Goal: Information Seeking & Learning: Learn about a topic

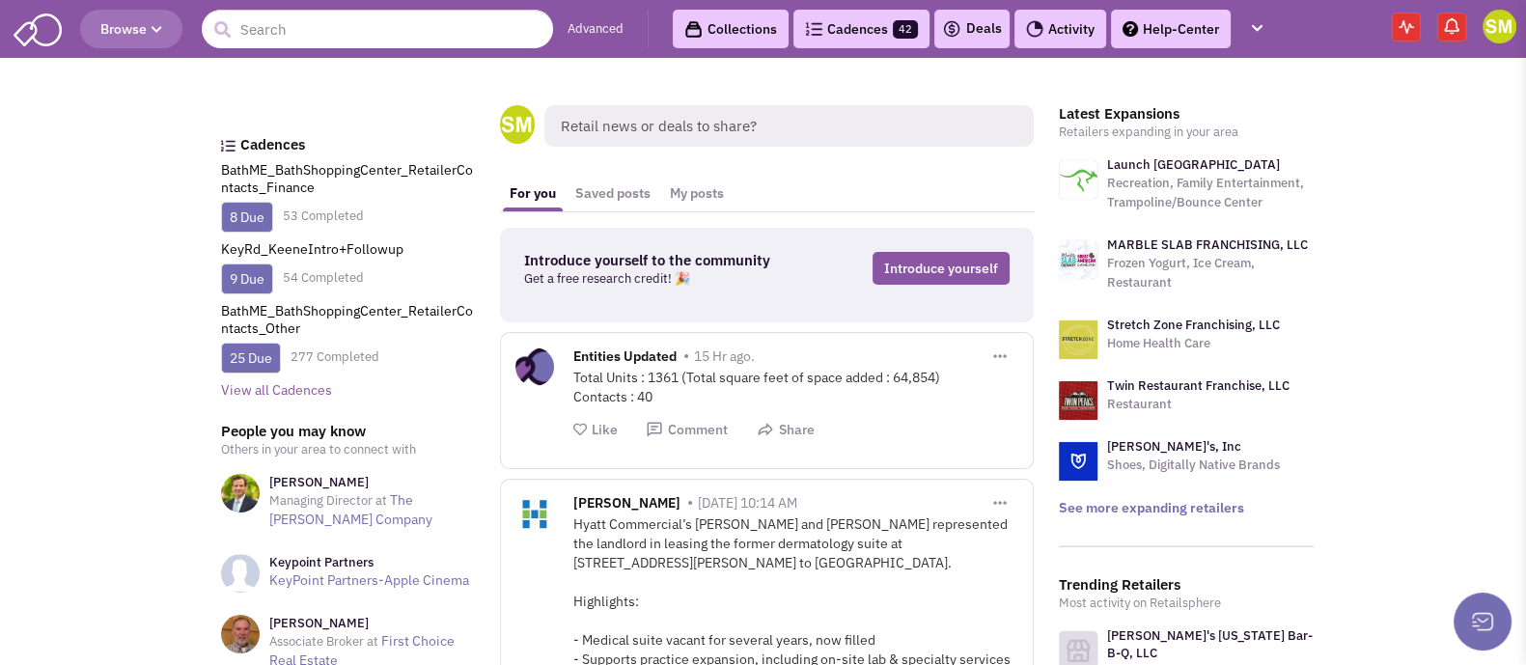
scroll to position [1, 0]
click at [733, 36] on link "Collections" at bounding box center [731, 28] width 116 height 39
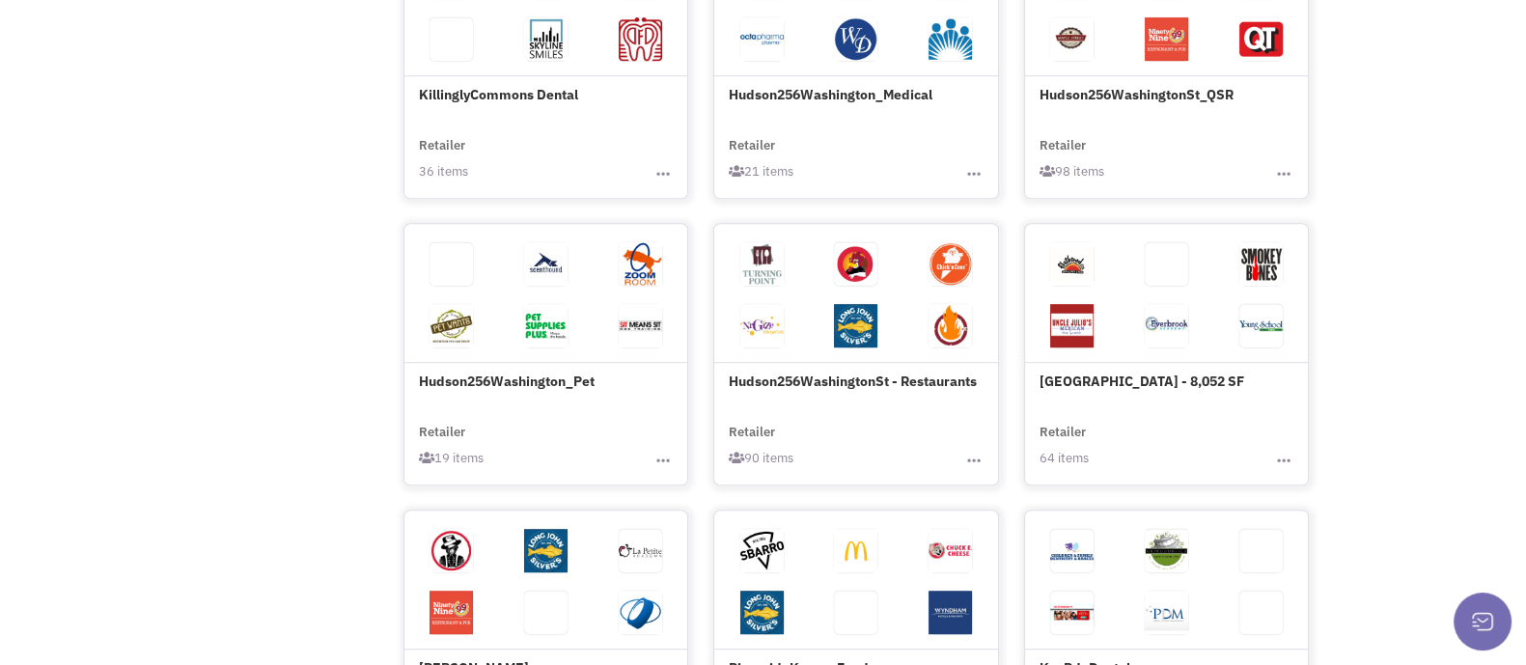
scroll to position [1441, 0]
click at [513, 373] on h4 "Hudson256Washington_Pet" at bounding box center [546, 310] width 255 height 158
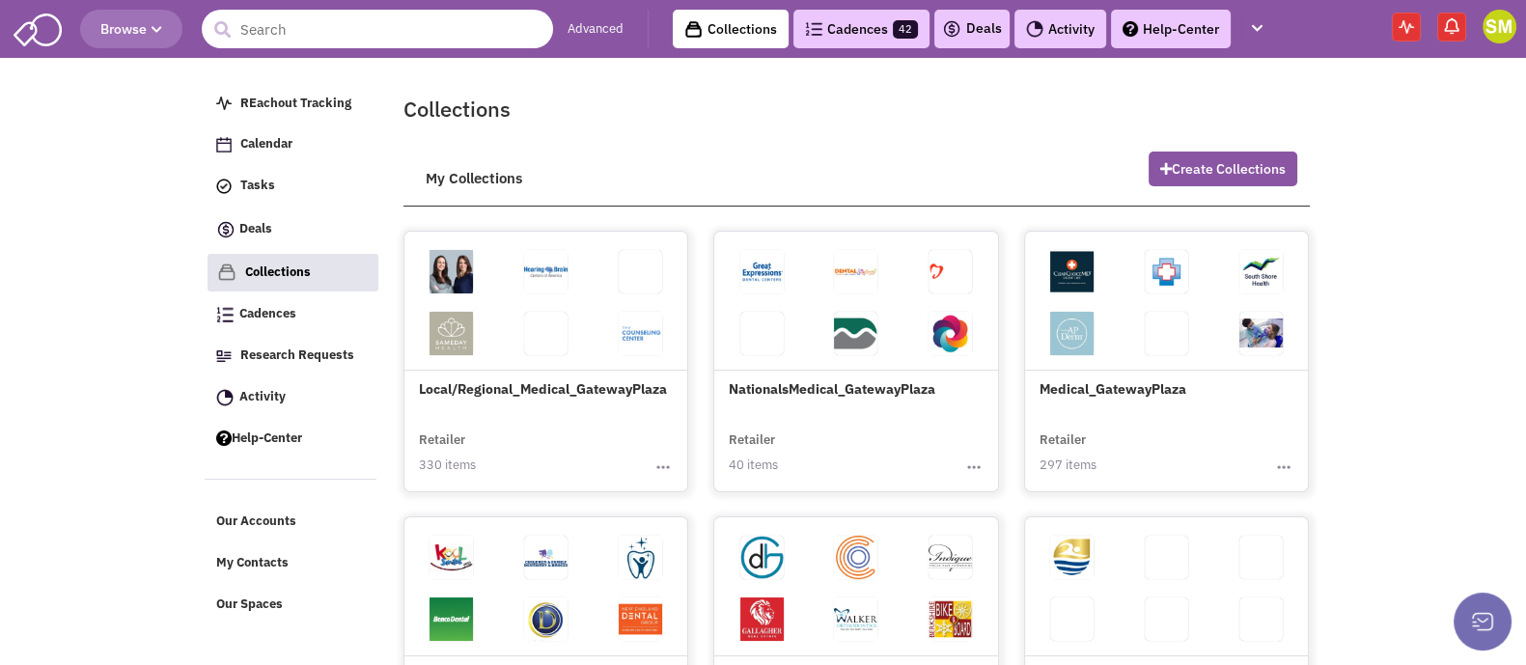
click at [380, 41] on input "text" at bounding box center [377, 29] width 351 height 39
click at [819, 101] on h2 "Collections" at bounding box center [856, 109] width 906 height 28
click at [617, 31] on link "Advanced" at bounding box center [595, 29] width 56 height 18
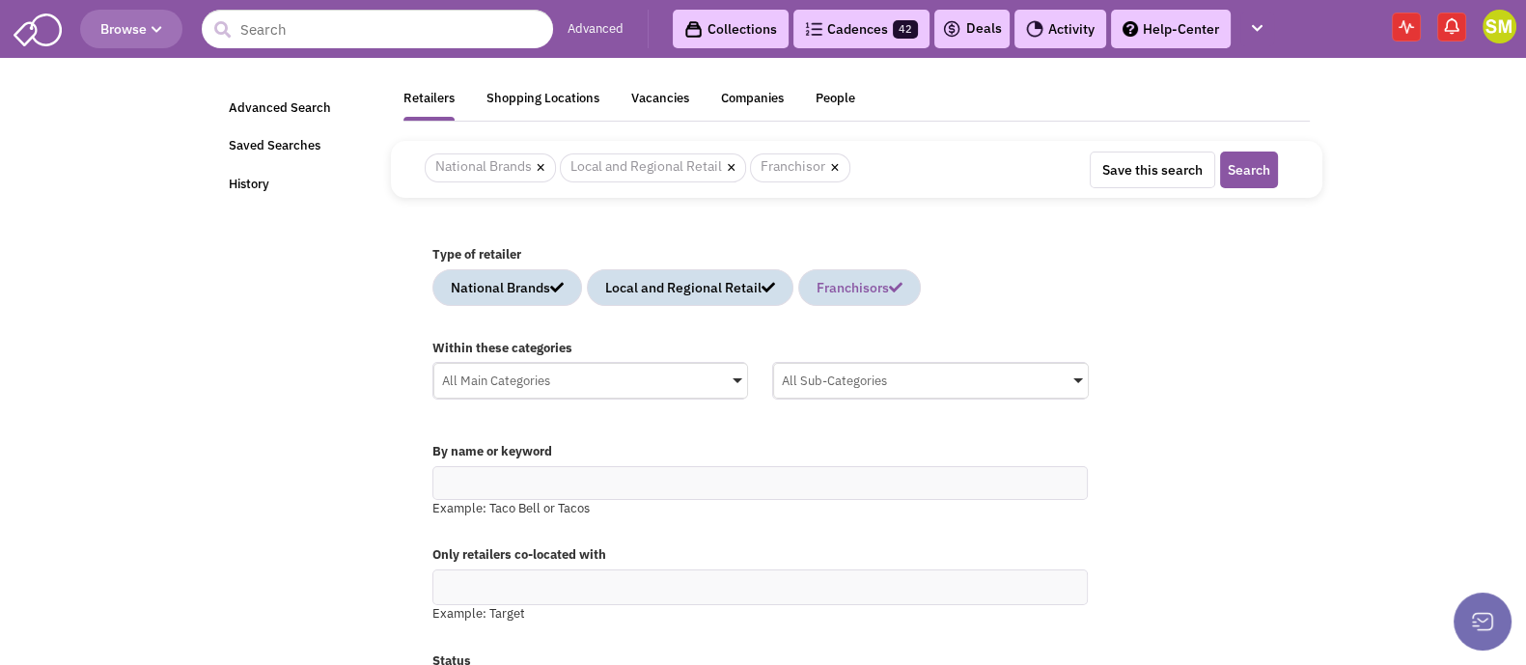
click at [853, 298] on link "Franchisors" at bounding box center [859, 287] width 123 height 37
click at [522, 287] on div "National Brands" at bounding box center [507, 287] width 113 height 19
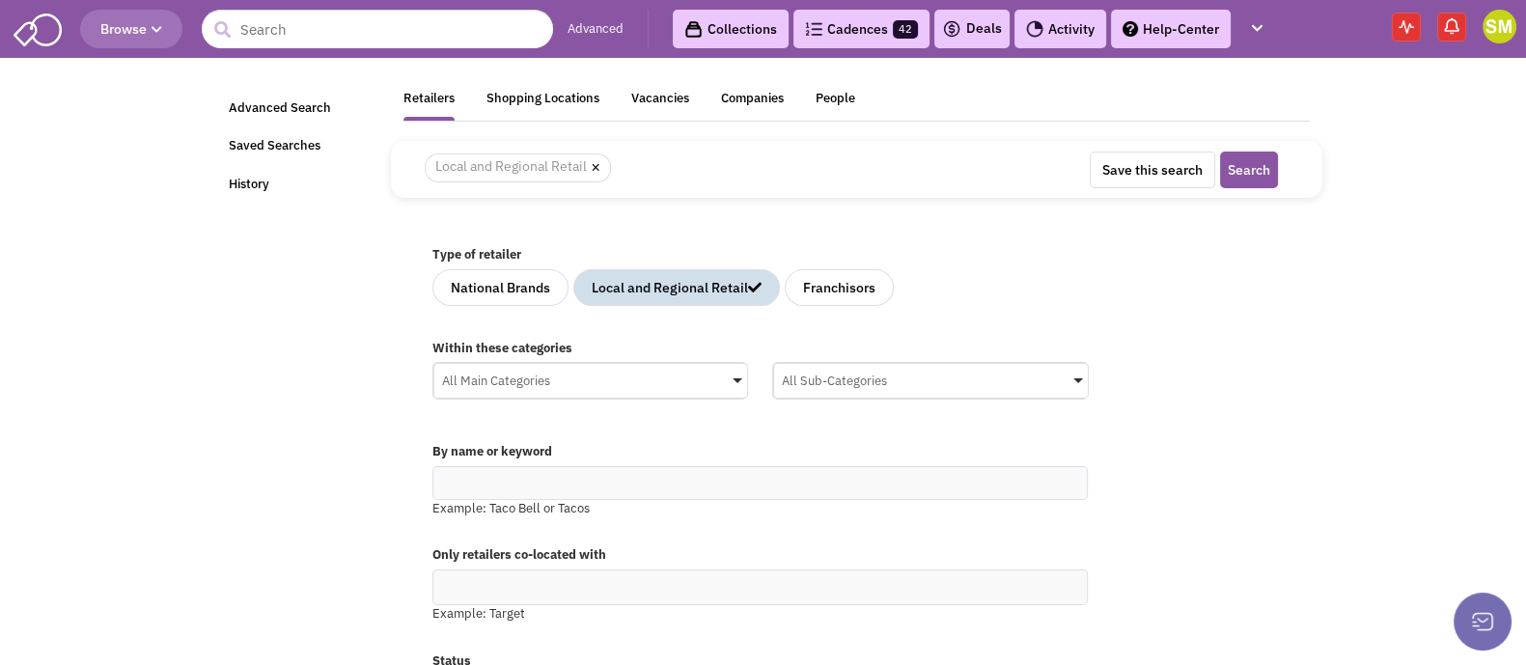
click at [740, 378] on span at bounding box center [737, 380] width 10 height 5
click at [0, 0] on input "All Main Categories No results found Main Category Select All Auto Beauty Healt…" at bounding box center [0, 0] width 0 height 0
type input "fi"
click at [456, 445] on icon at bounding box center [450, 450] width 15 height 15
click at [456, 432] on input "fi" at bounding box center [591, 418] width 298 height 28
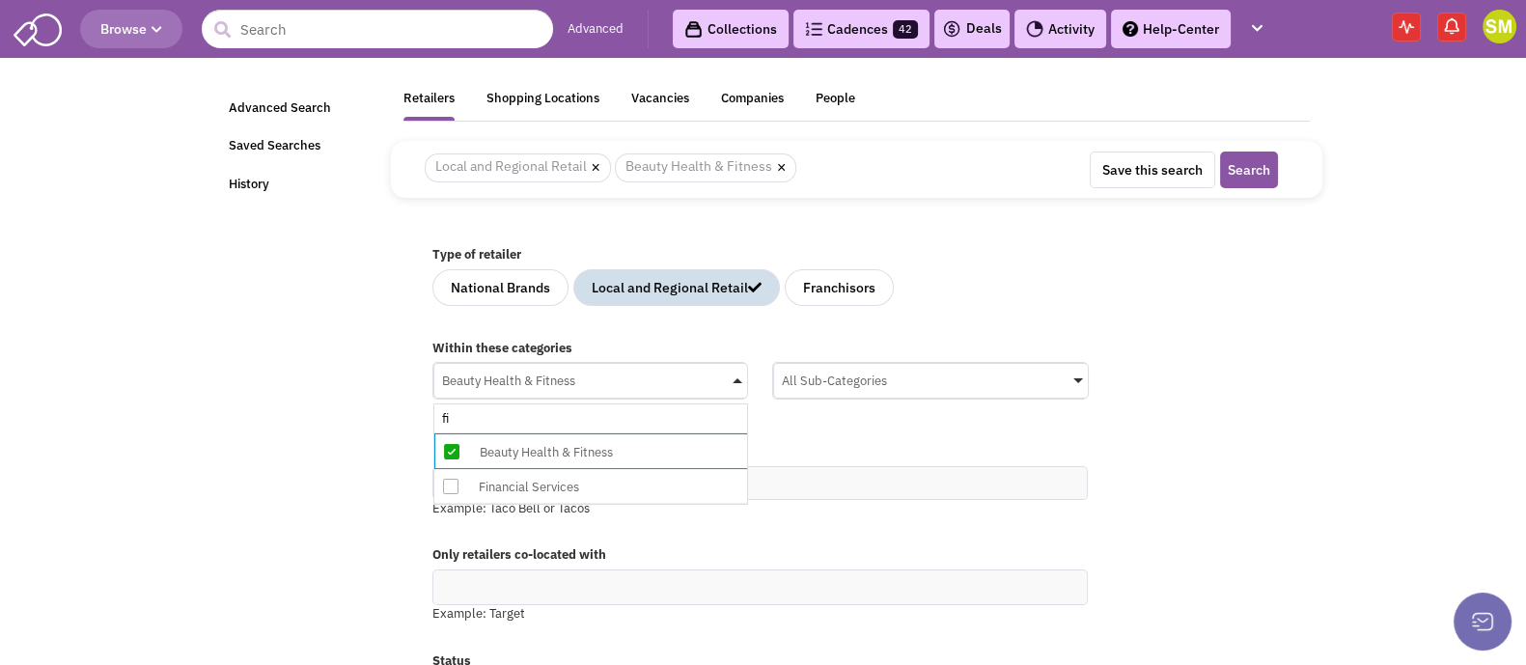
click at [830, 373] on div "All Sub-Categories" at bounding box center [931, 378] width 314 height 29
click at [0, 0] on input "All Sub-Categories No results found Sub Category Select All Beauty Supplies Cos…" at bounding box center [0, 0] width 0 height 0
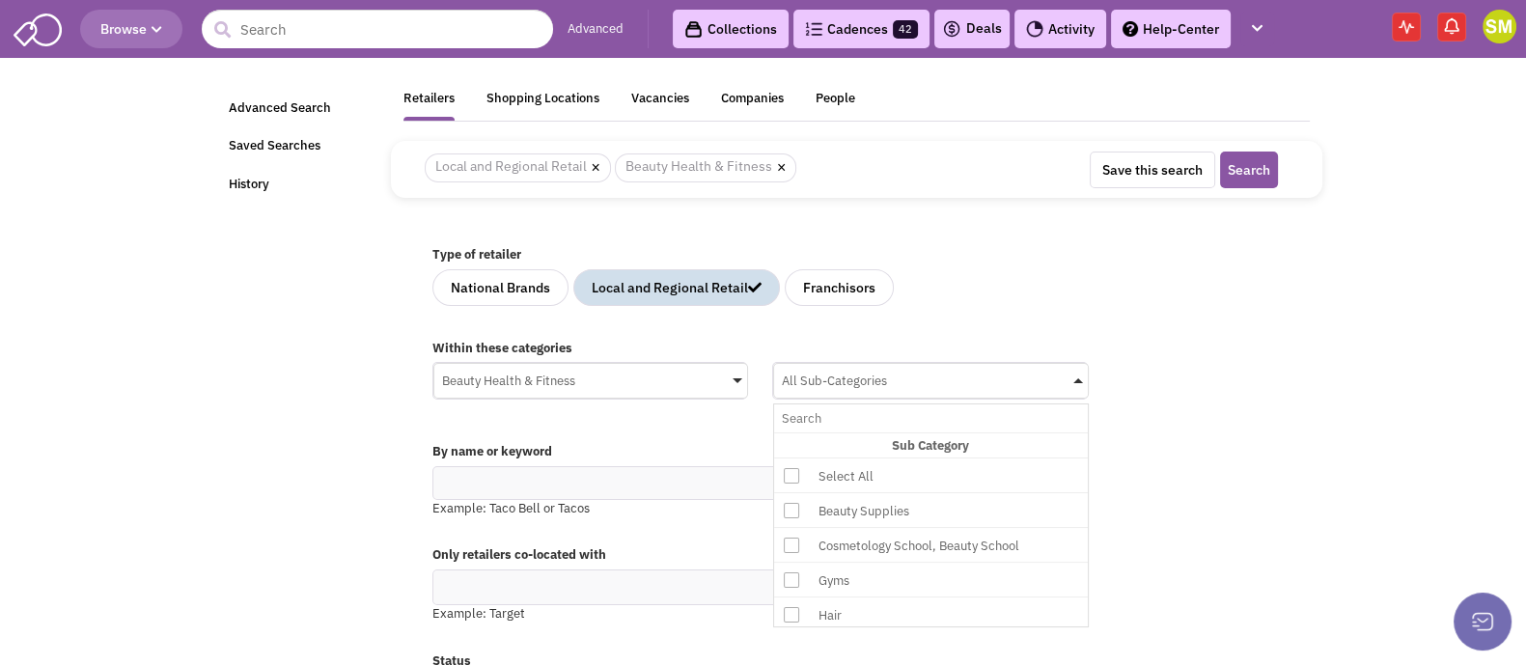
scroll to position [1, 0]
click at [787, 576] on icon at bounding box center [791, 578] width 15 height 15
click at [787, 432] on input "All Sub-Categories No results found Sub Category Select All Beauty Supplies Cos…" at bounding box center [931, 418] width 298 height 28
click at [791, 592] on span at bounding box center [791, 609] width 34 height 35
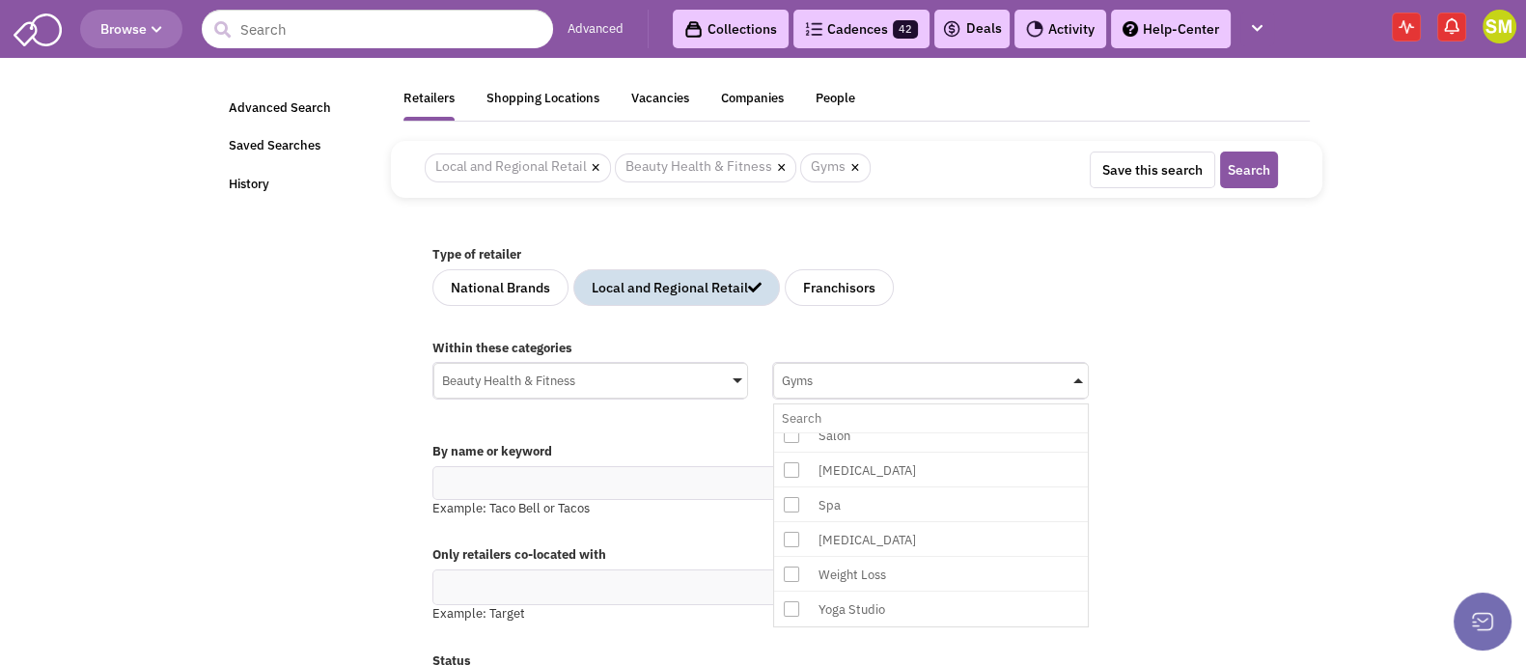
click at [791, 432] on input "Gyms No results found Sub Category Select All Beauty Supplies Cosmetology Schoo…" at bounding box center [931, 418] width 298 height 28
click at [1158, 499] on div "By name or keyword Example: Taco Bell or Tacos" at bounding box center [856, 484] width 873 height 103
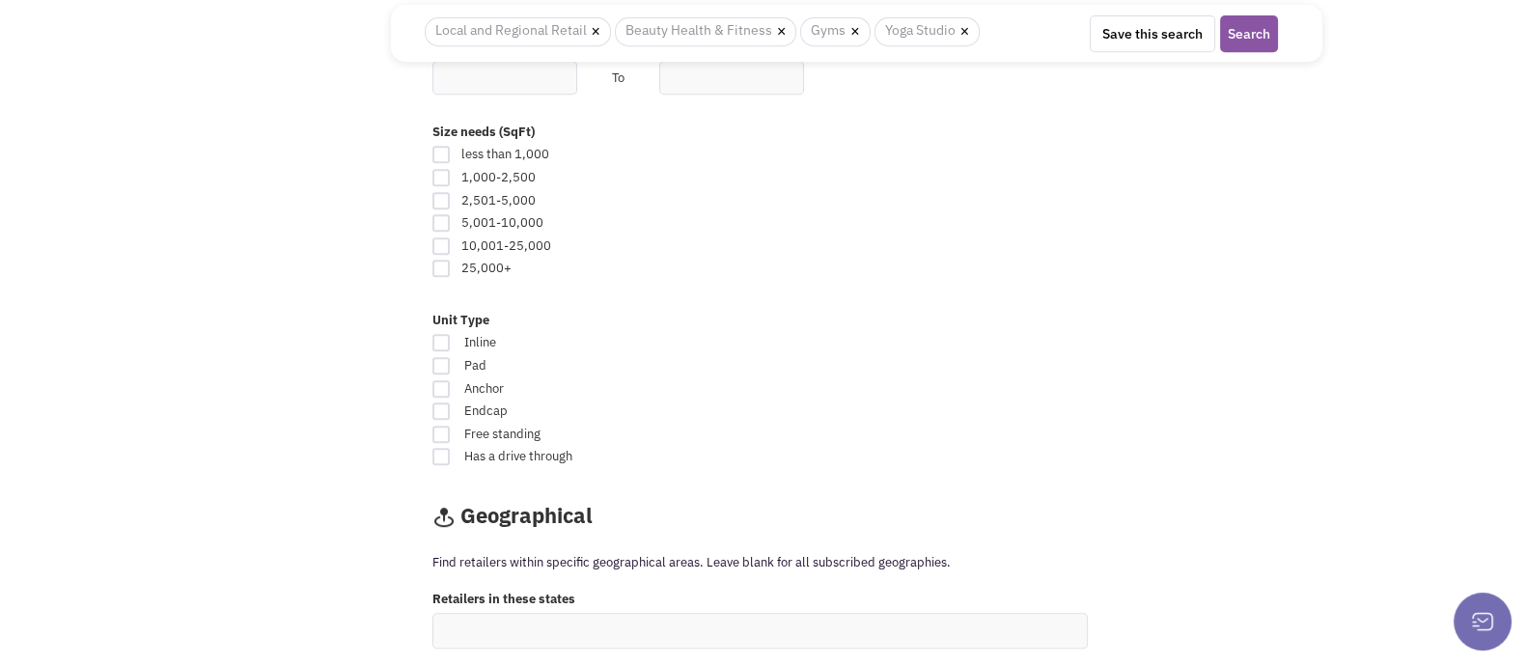
scroll to position [1105, 0]
click at [440, 175] on div at bounding box center [440, 178] width 17 height 17
click at [452, 175] on input "checkbox" at bounding box center [458, 180] width 13 height 13
checkbox input "true"
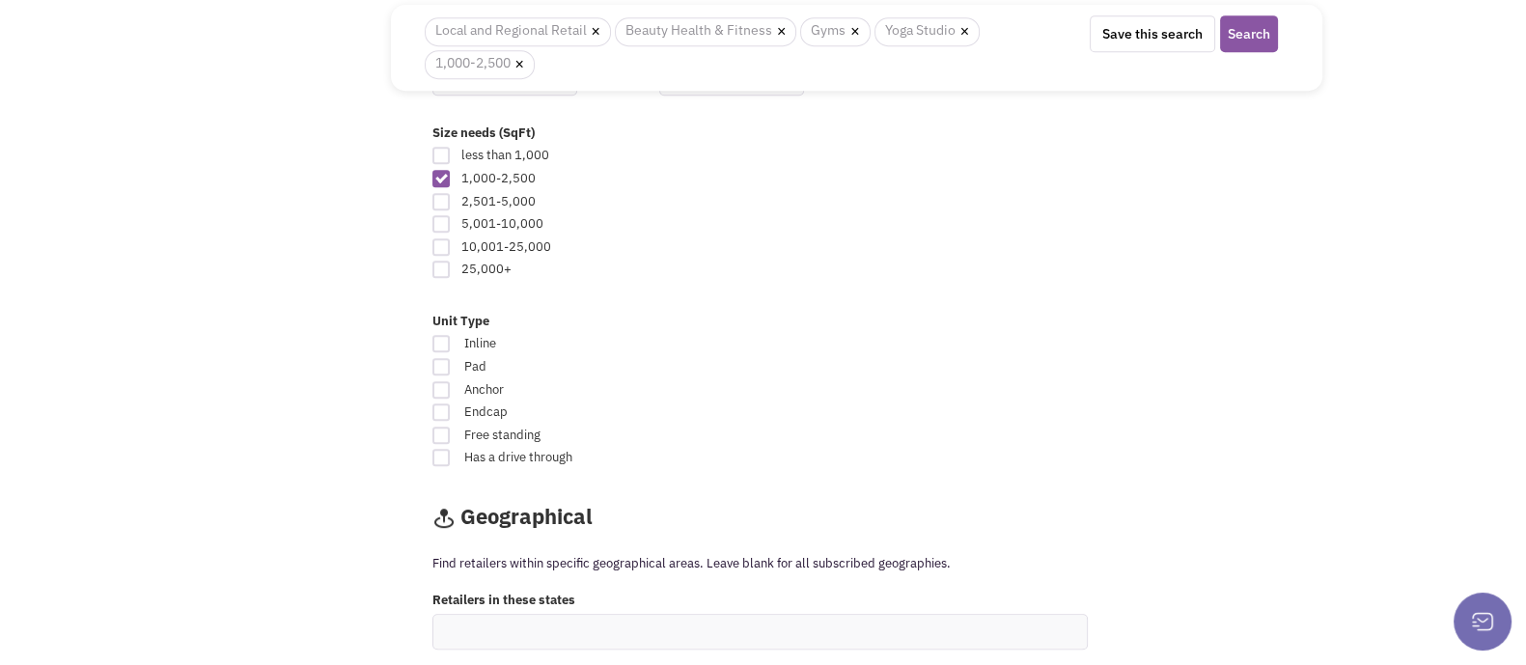
click at [434, 150] on div at bounding box center [440, 155] width 17 height 17
click at [452, 151] on input "checkbox" at bounding box center [458, 157] width 13 height 13
checkbox input "true"
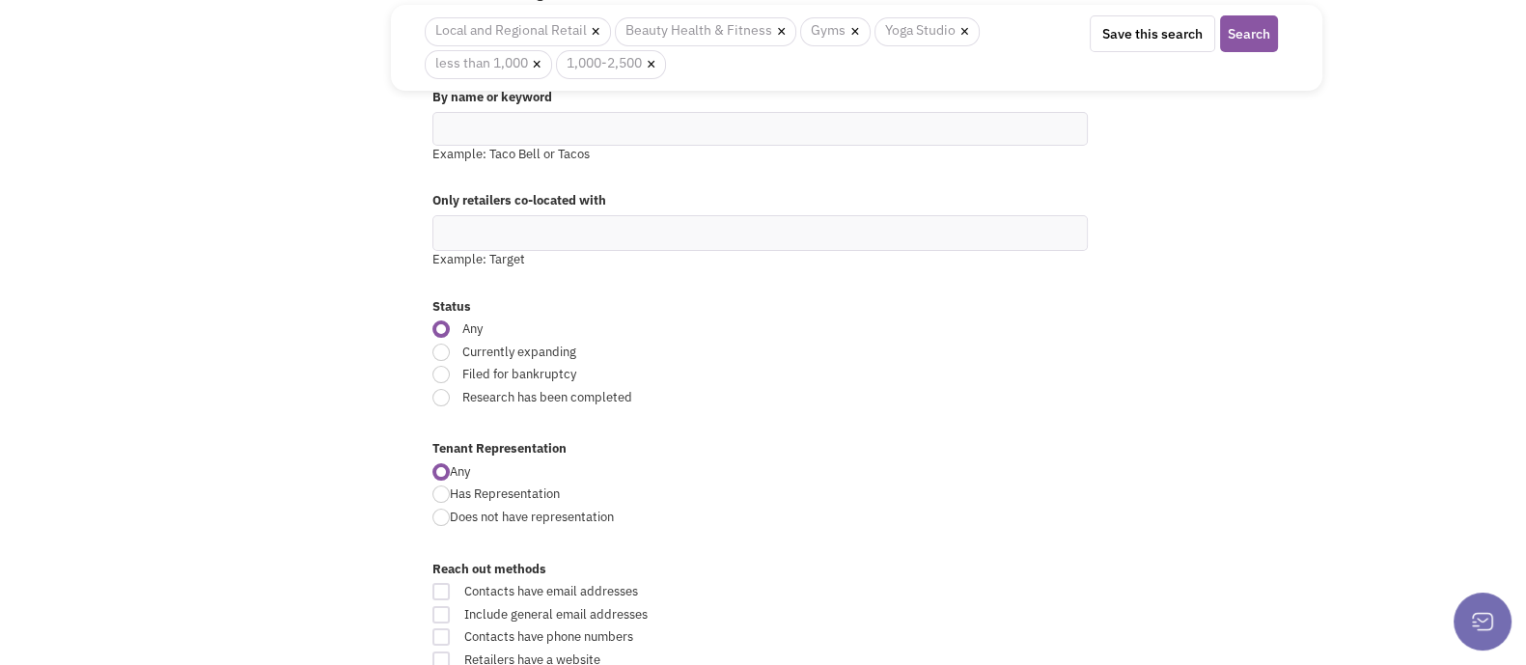
scroll to position [0, 0]
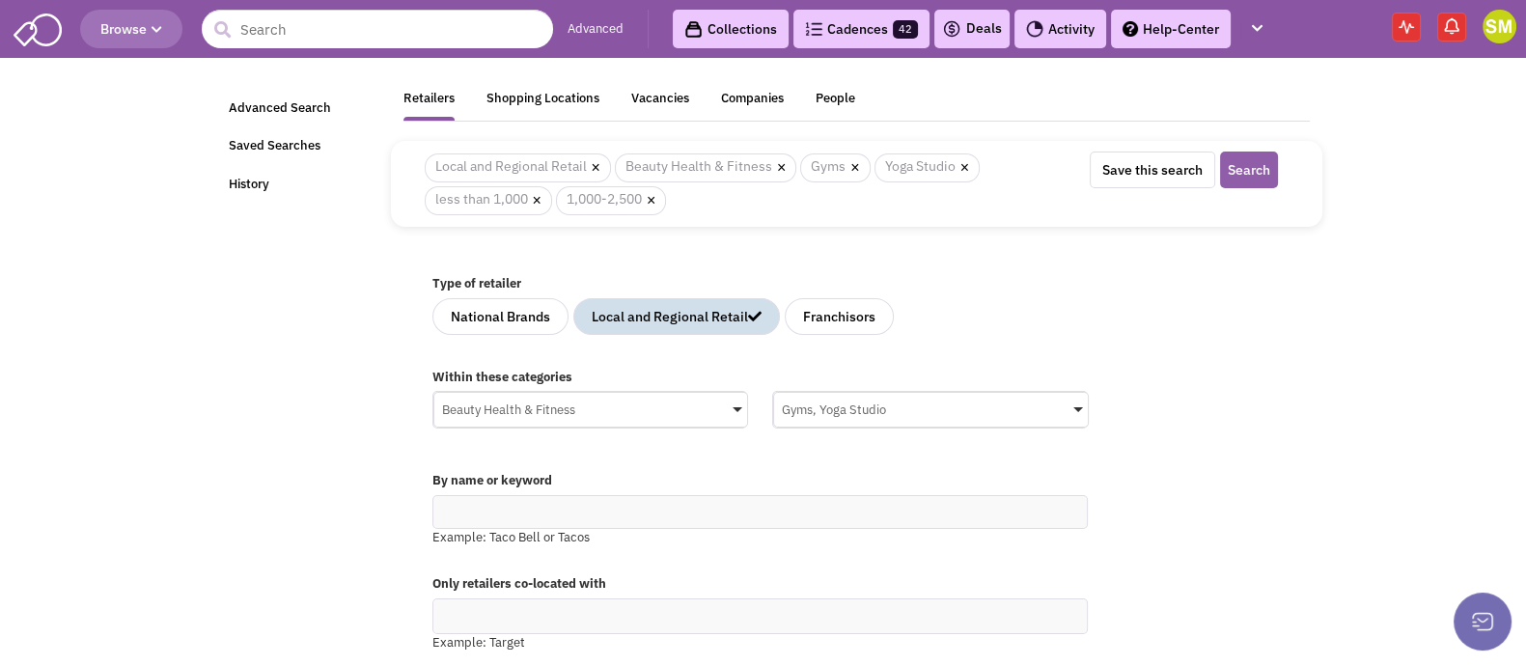
click at [1258, 161] on button "Search" at bounding box center [1249, 170] width 58 height 37
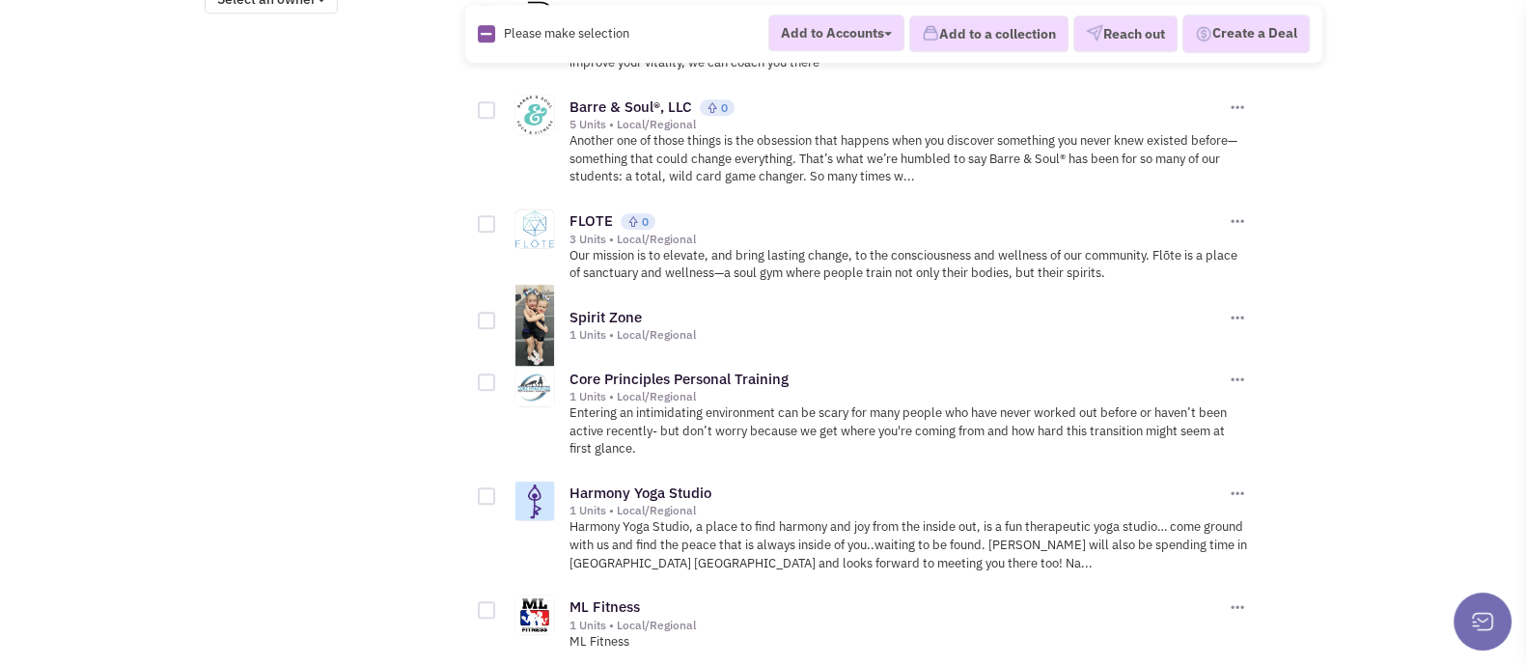
scroll to position [1726, 0]
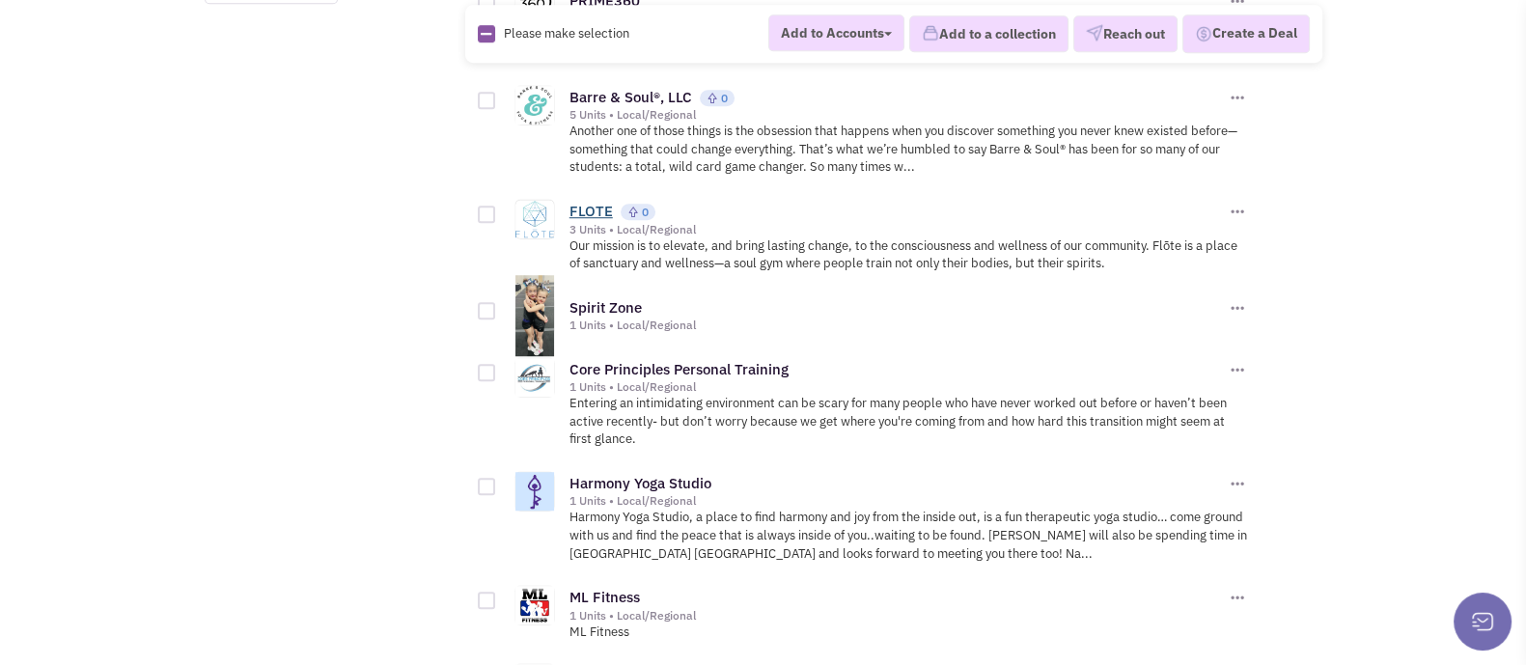
click at [579, 202] on link "FLOTE" at bounding box center [590, 211] width 43 height 18
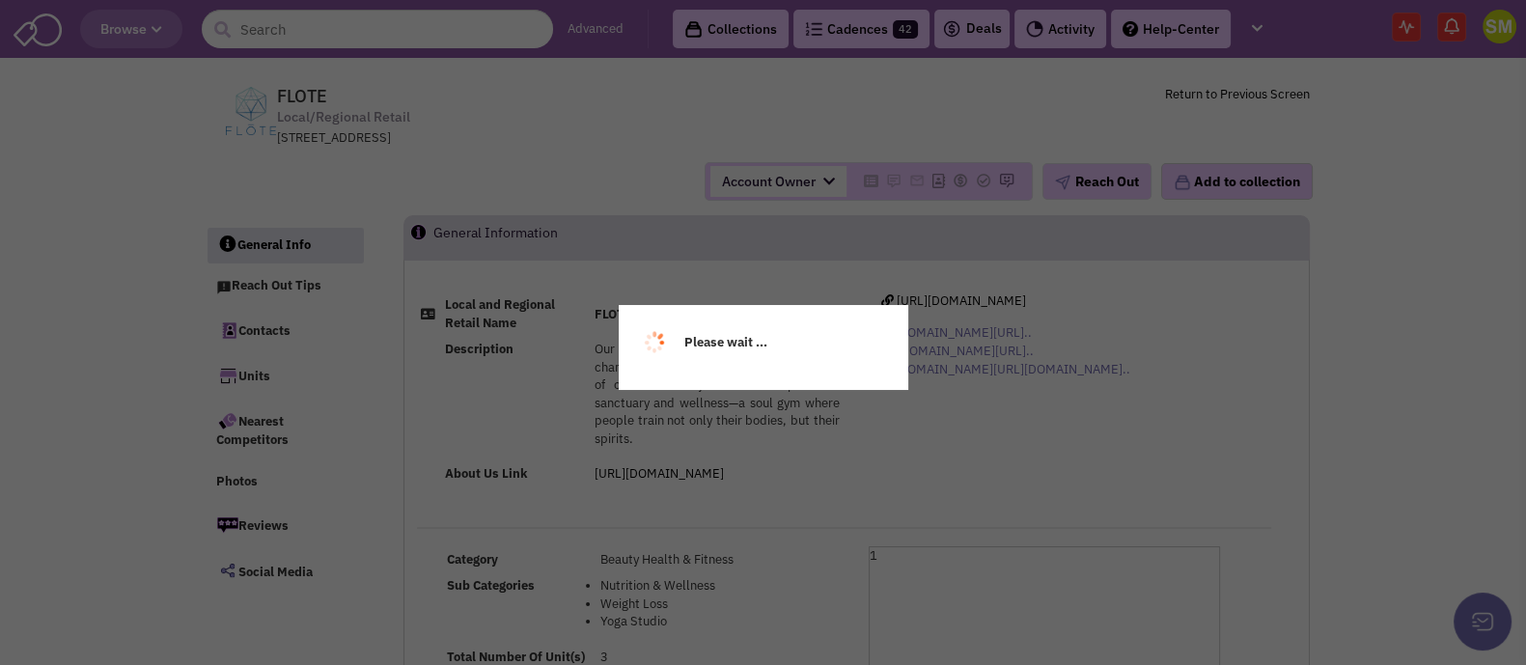
select select
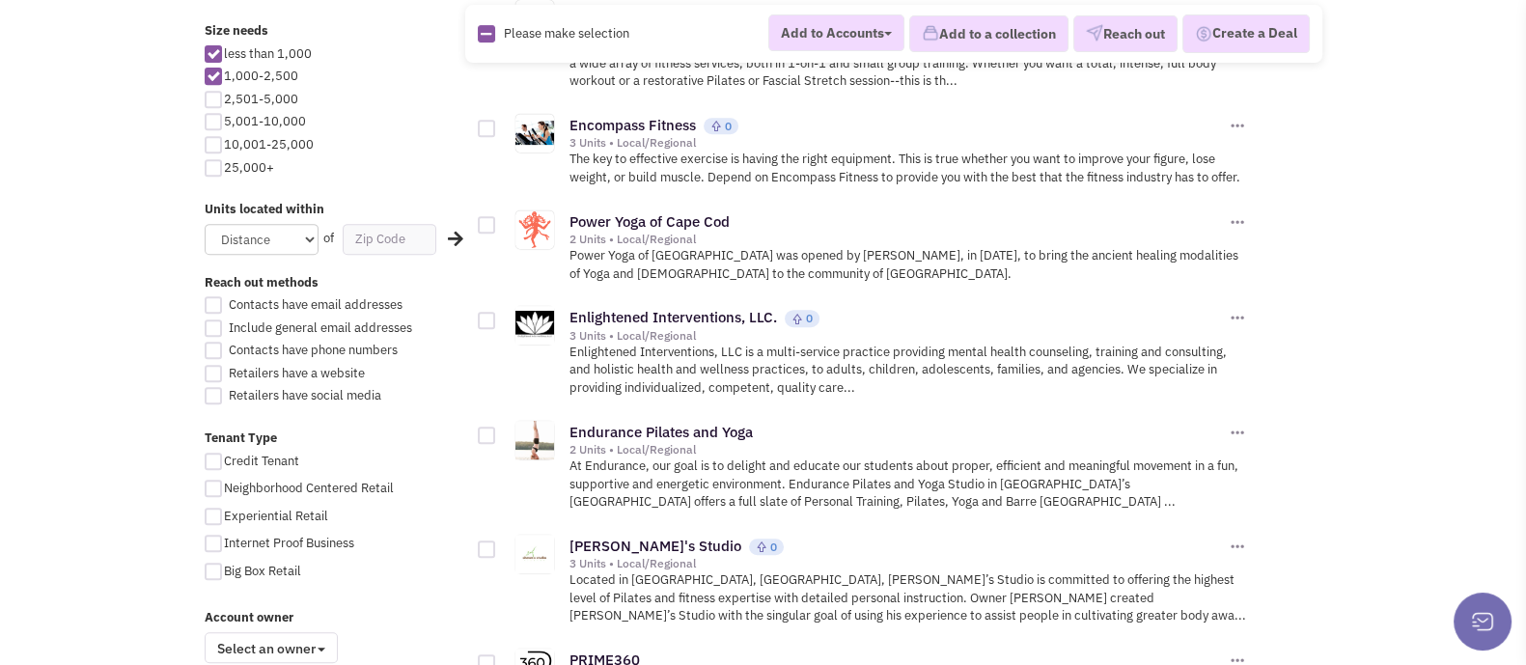
scroll to position [1167, 0]
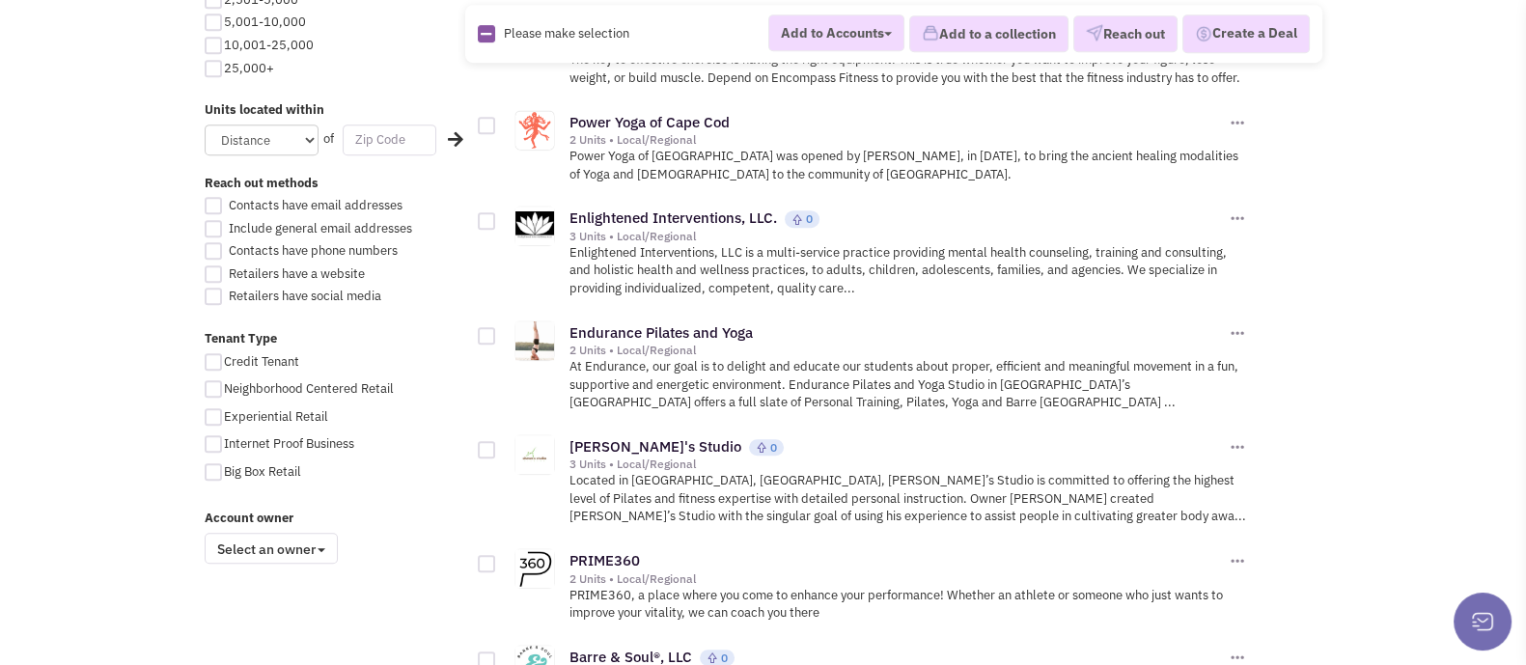
click at [368, 138] on input "text" at bounding box center [390, 139] width 94 height 31
paste input "06260"
type input "06260"
click at [304, 142] on select "Distance 1 Mile 5 Miles 10 Miles 20 Miles 50 Miles" at bounding box center [262, 139] width 114 height 31
select select "10"
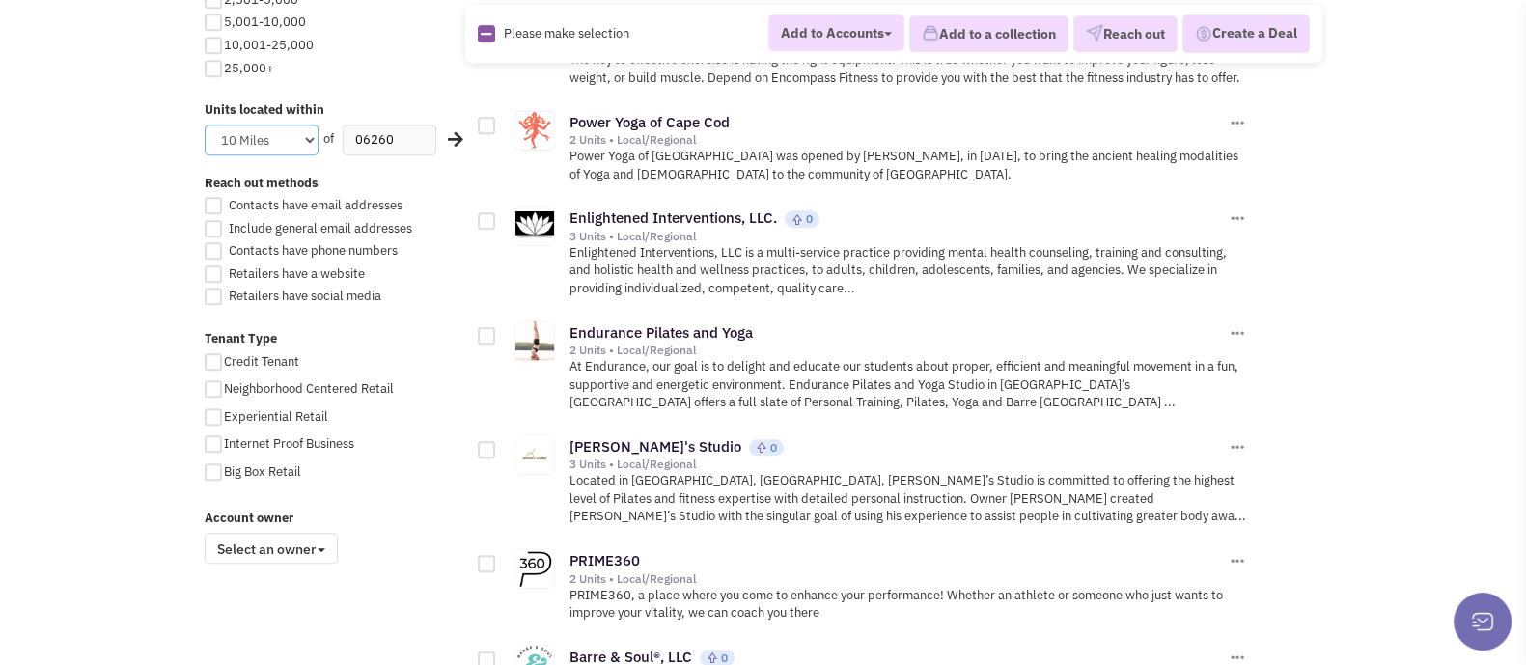
click at [205, 124] on select "Distance 1 Mile 5 Miles 10 Miles 20 Miles 50 Miles" at bounding box center [262, 139] width 114 height 31
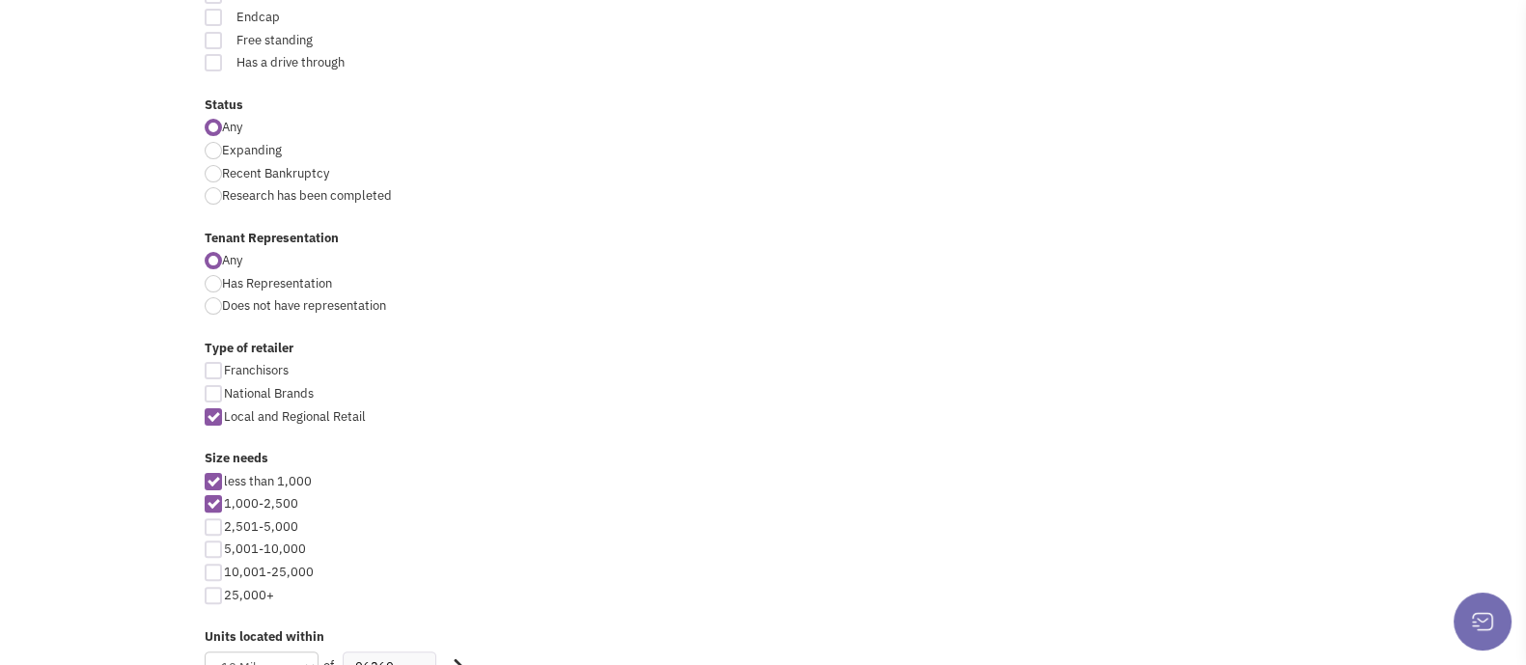
scroll to position [1048, 0]
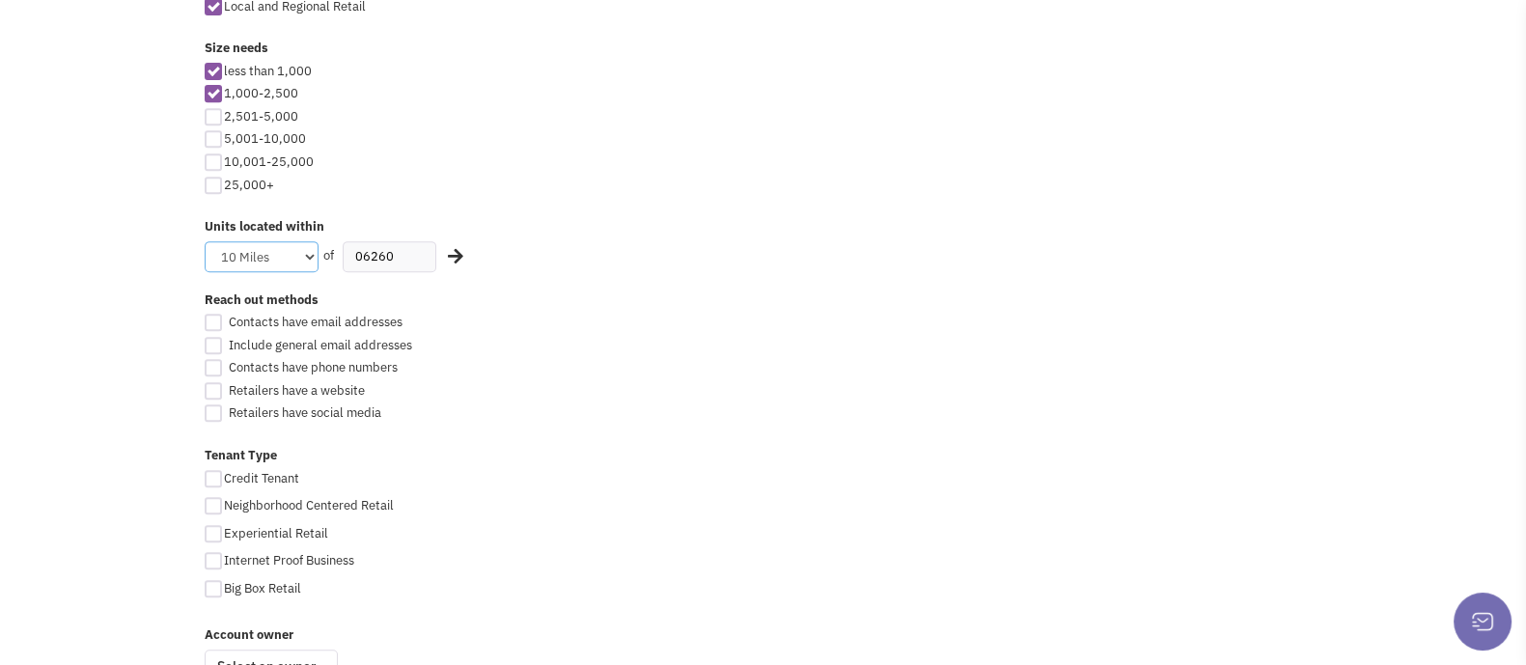
click at [304, 251] on select "Distance 1 Mile 5 Miles 10 Miles 20 Miles 50 Miles" at bounding box center [262, 256] width 114 height 31
select select "20"
click at [205, 241] on select "Distance 1 Mile 5 Miles 10 Miles 20 Miles 50 Miles" at bounding box center [262, 256] width 114 height 31
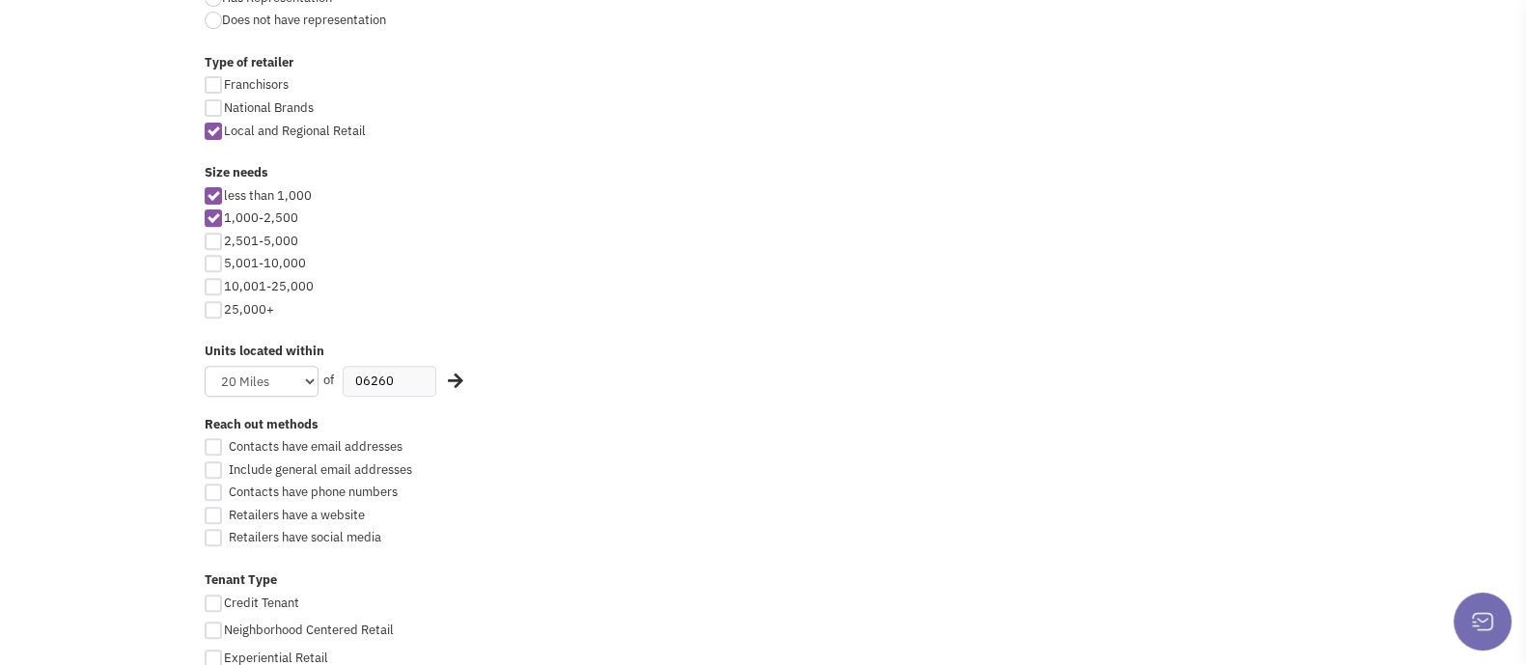
scroll to position [927, 0]
click at [217, 103] on div at bounding box center [213, 105] width 17 height 17
click at [224, 103] on input "National Brands" at bounding box center [230, 107] width 13 height 13
checkbox input "true"
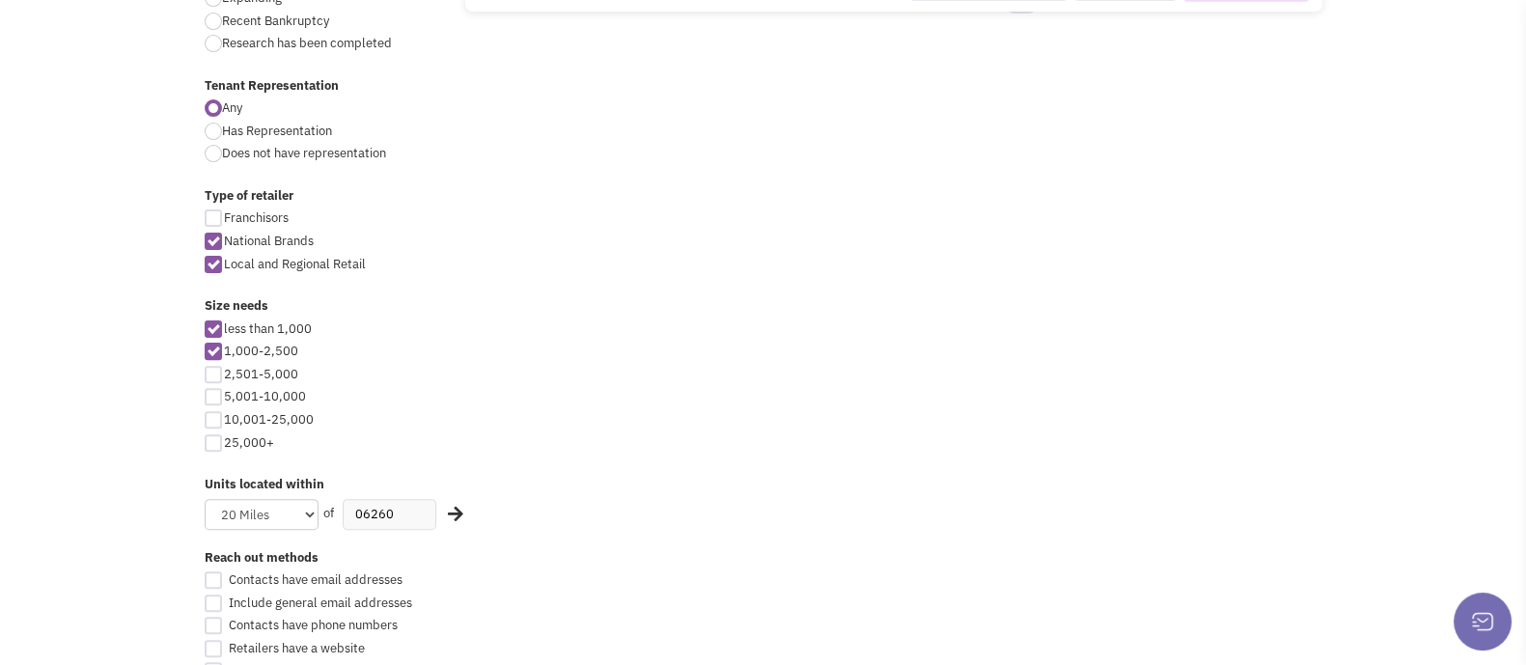
scroll to position [790, 0]
click at [215, 264] on div at bounding box center [213, 266] width 17 height 17
click at [224, 264] on input "Local and Regional Retail" at bounding box center [230, 268] width 13 height 13
checkbox input "false"
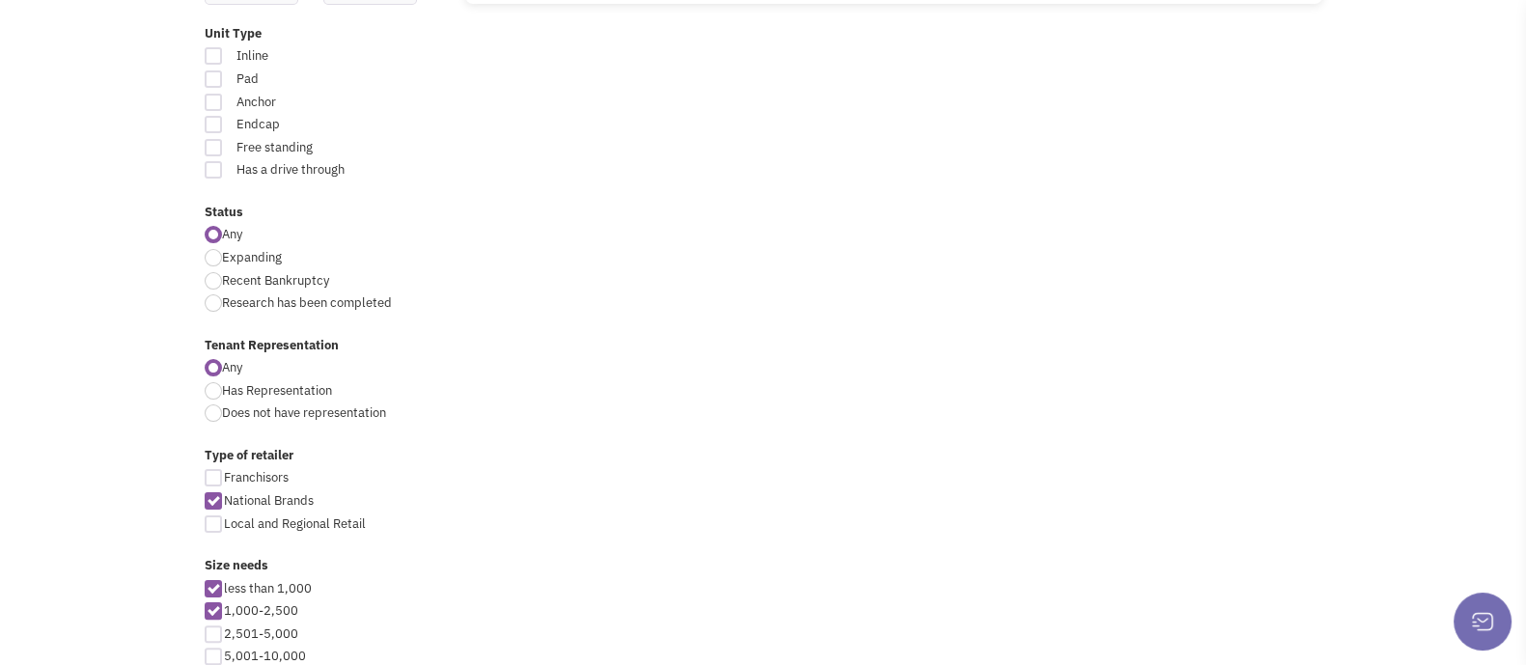
scroll to position [676, 0]
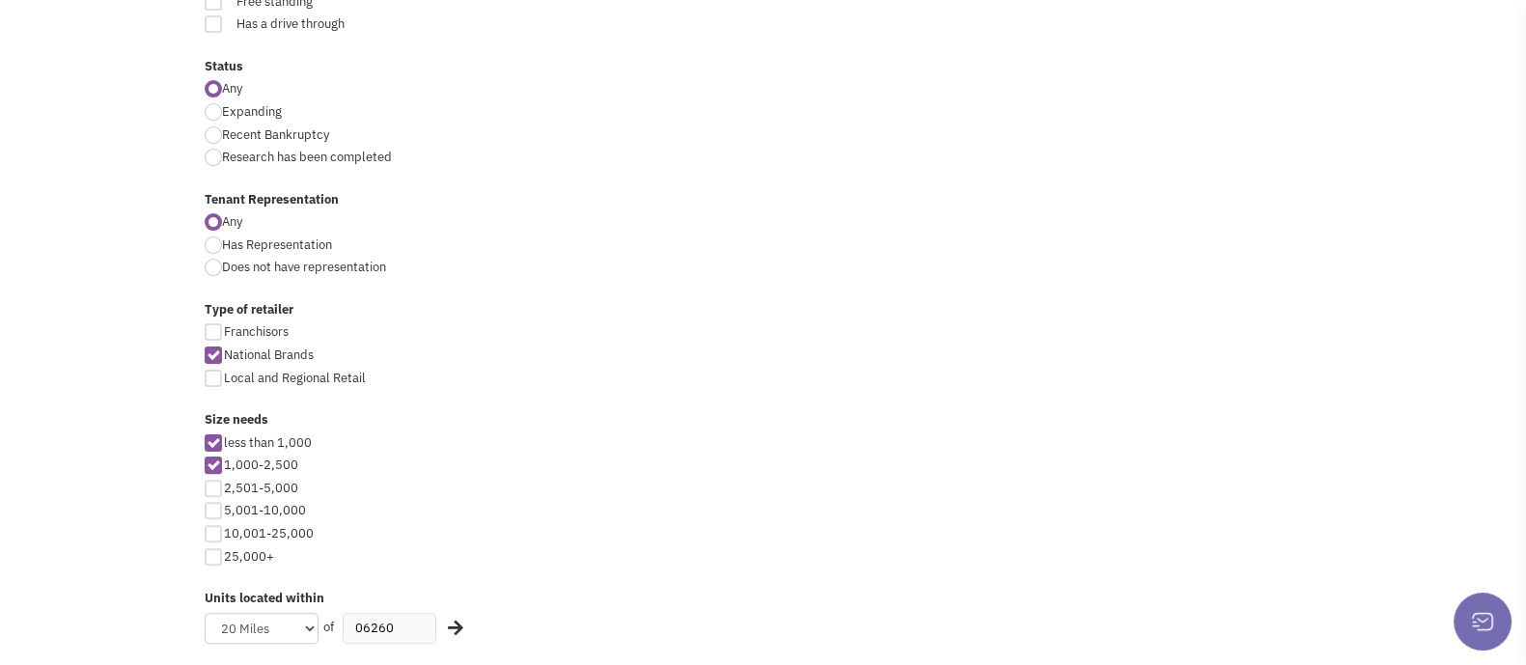
click at [217, 328] on div at bounding box center [213, 331] width 17 height 17
click at [224, 328] on input "Franchisors" at bounding box center [230, 333] width 13 height 13
checkbox input "true"
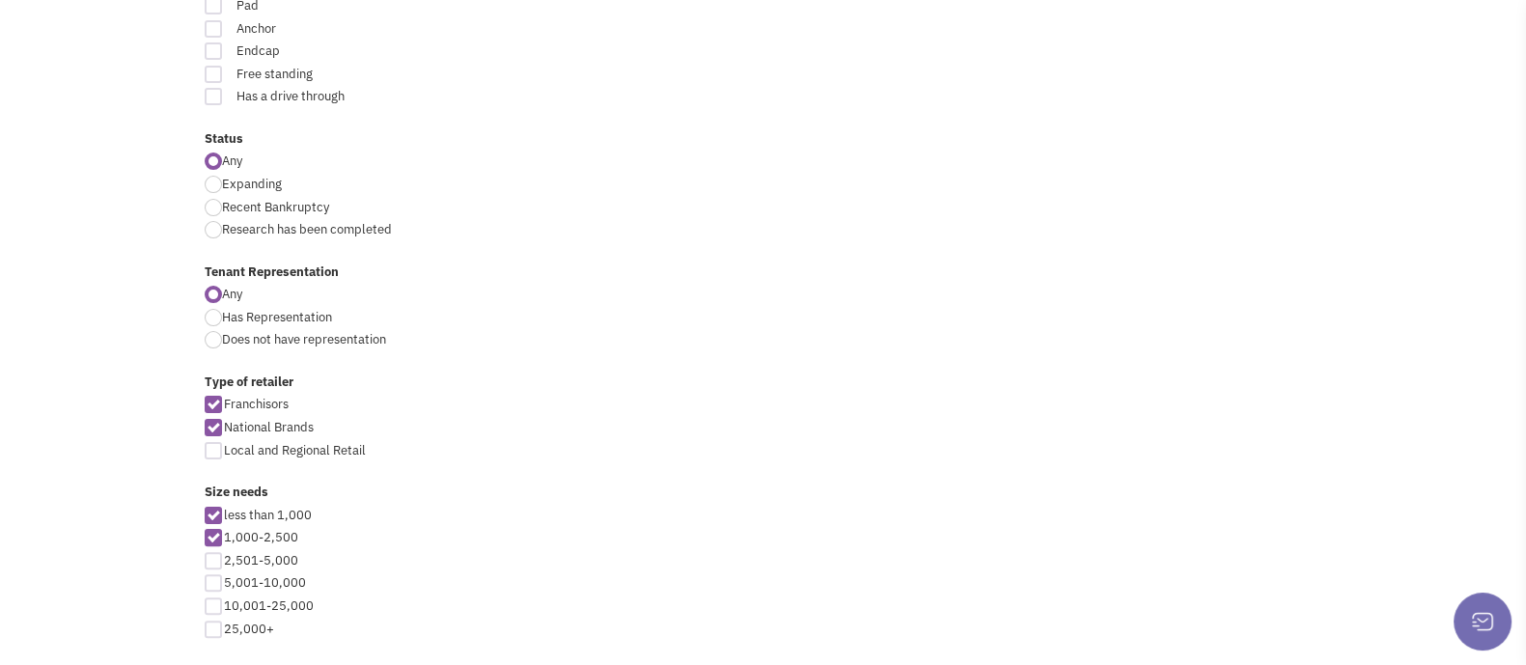
scroll to position [643, 0]
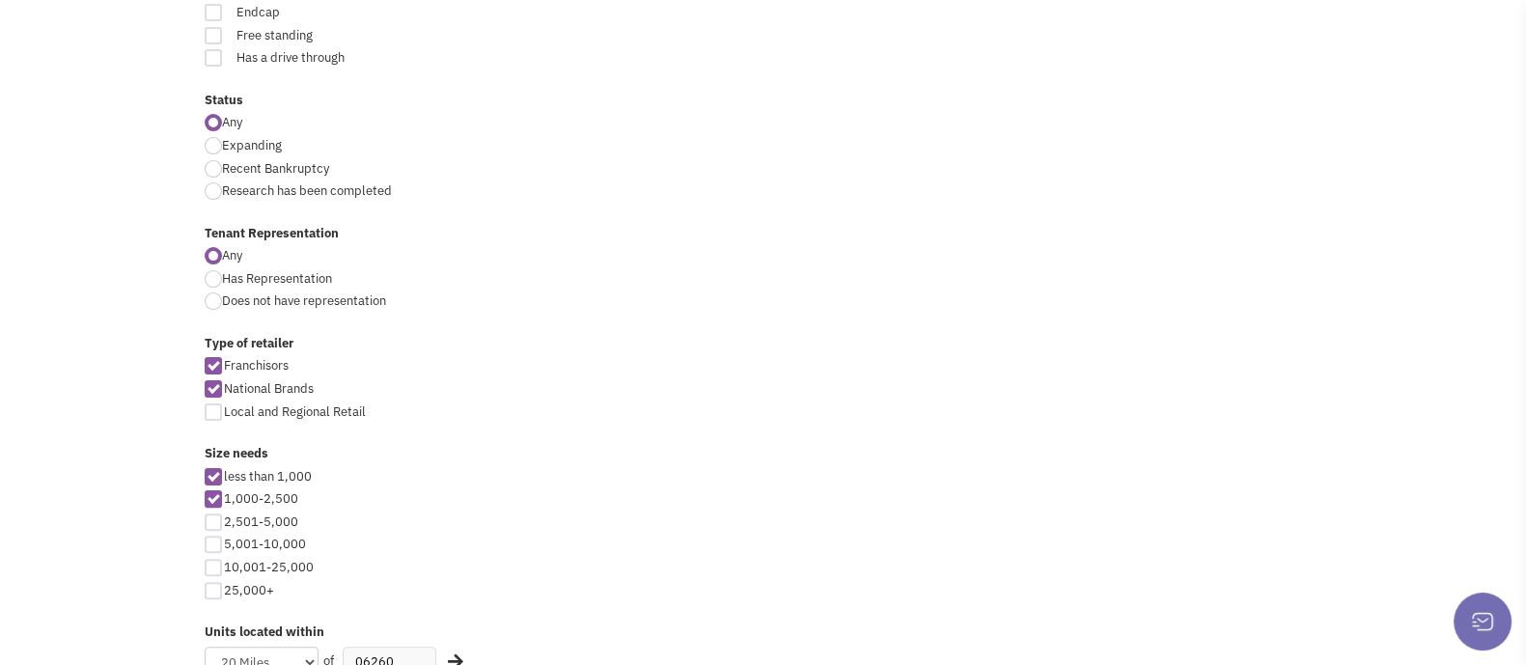
click at [210, 407] on div at bounding box center [213, 411] width 17 height 17
click at [224, 407] on input "Local and Regional Retail" at bounding box center [230, 413] width 13 height 13
checkbox input "true"
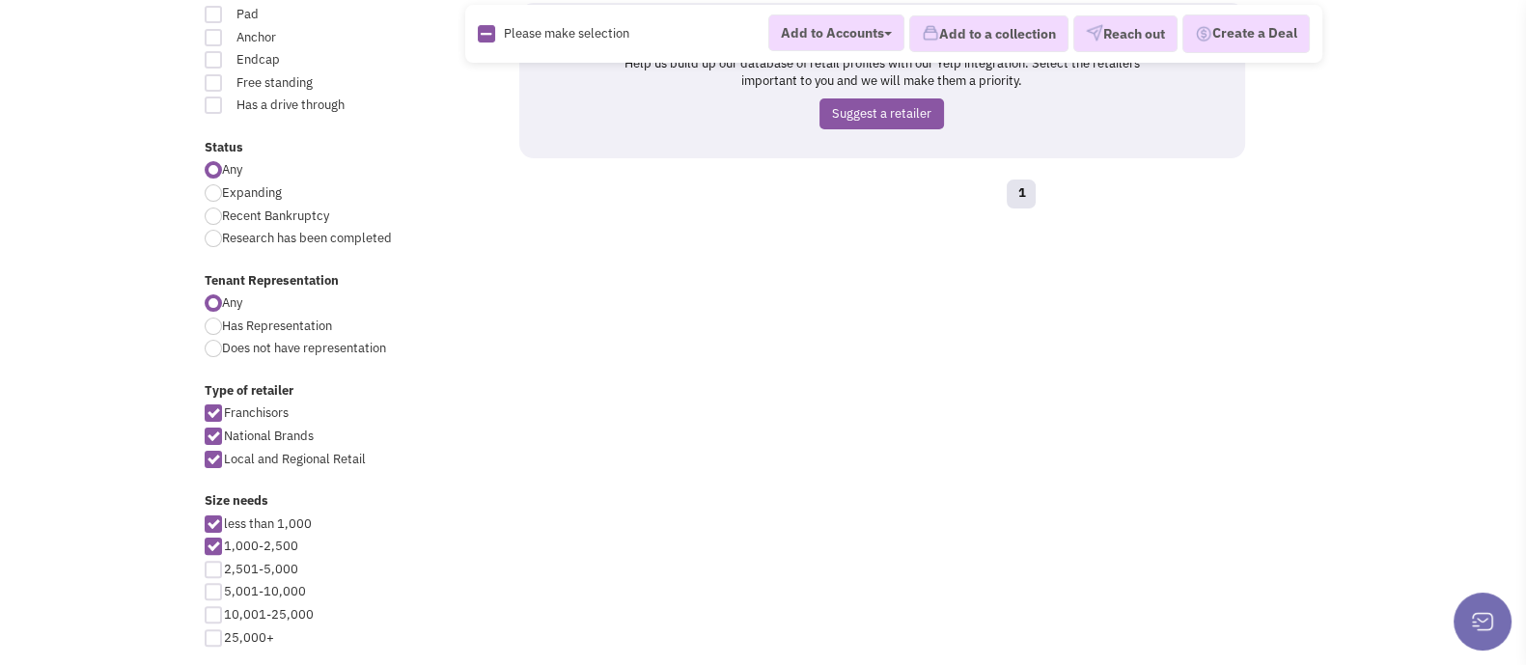
scroll to position [595, 0]
click at [213, 567] on div at bounding box center [213, 571] width 17 height 17
click at [224, 567] on input "2,501-5,000" at bounding box center [230, 572] width 13 height 13
checkbox input "true"
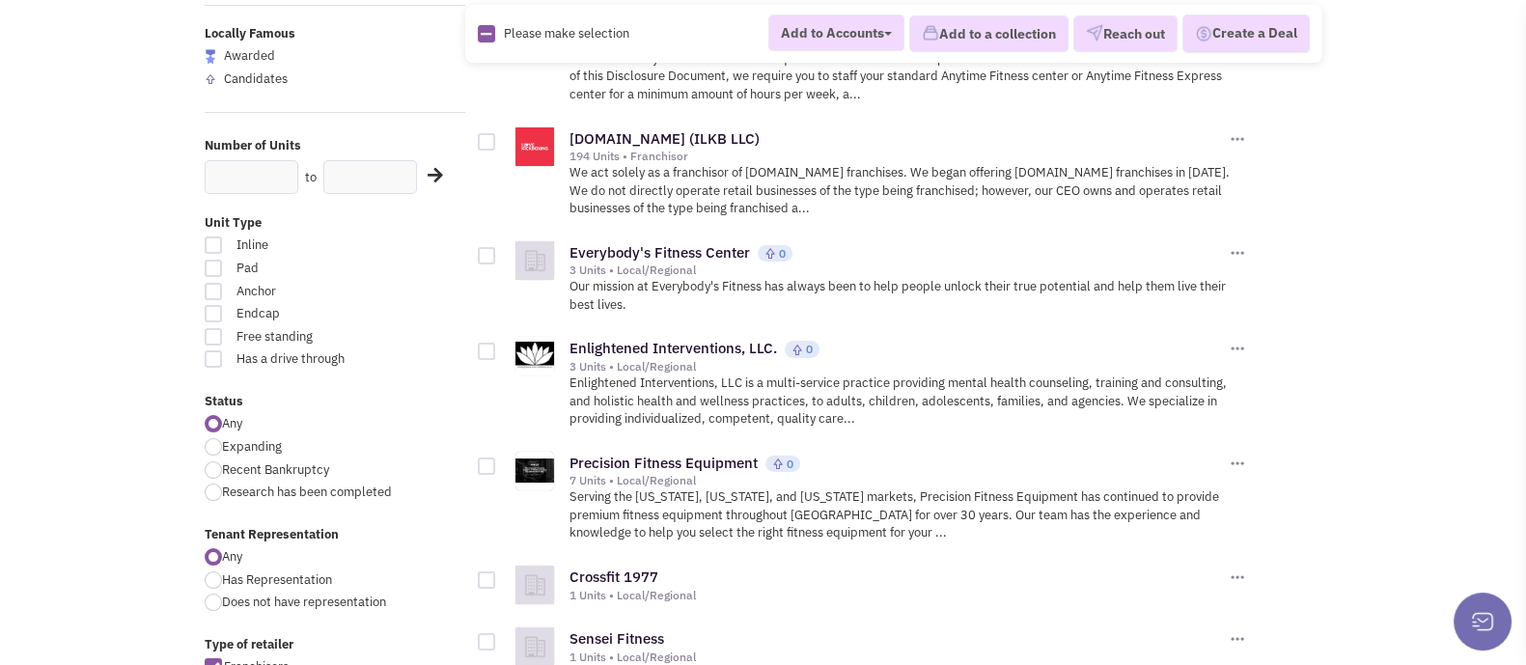
scroll to position [345, 0]
click at [213, 262] on div at bounding box center [213, 267] width 17 height 17
click at [384, 262] on input "Pad" at bounding box center [390, 268] width 13 height 13
checkbox input "true"
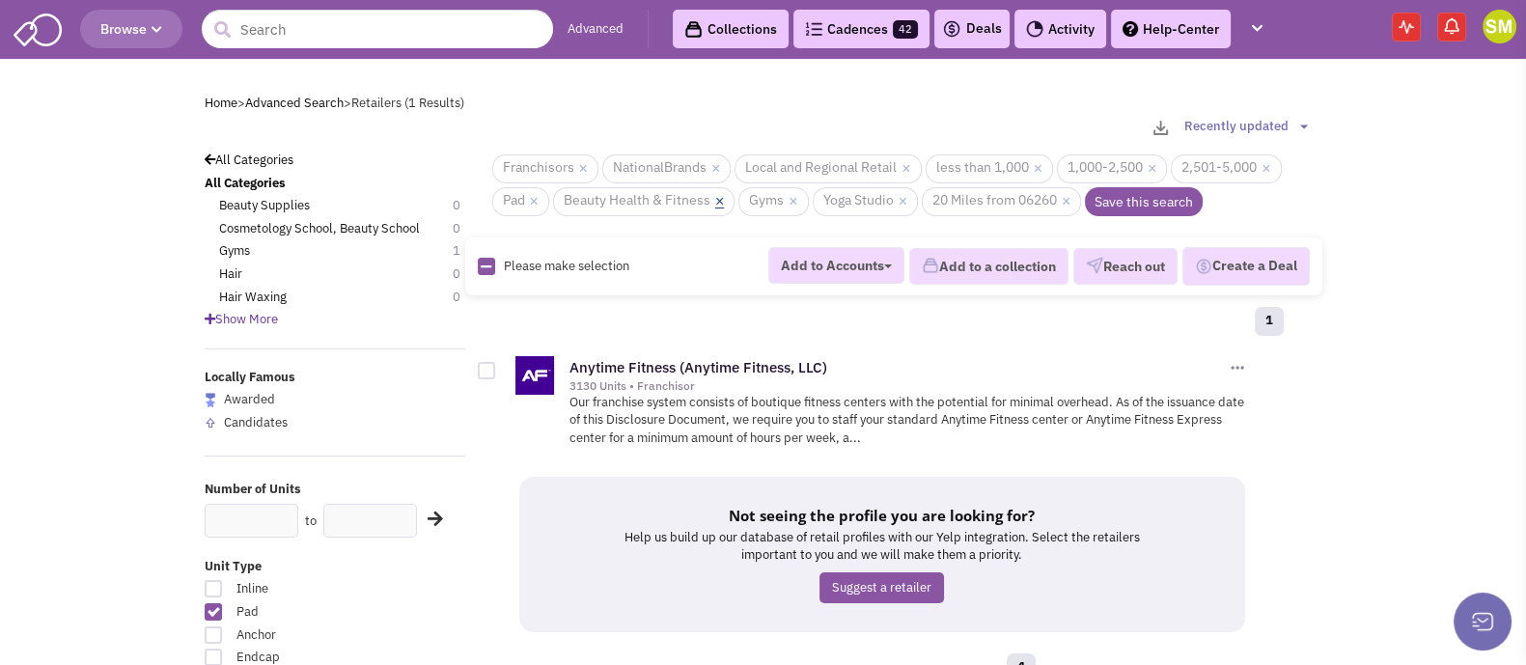
click at [721, 200] on link "×" at bounding box center [719, 201] width 9 height 17
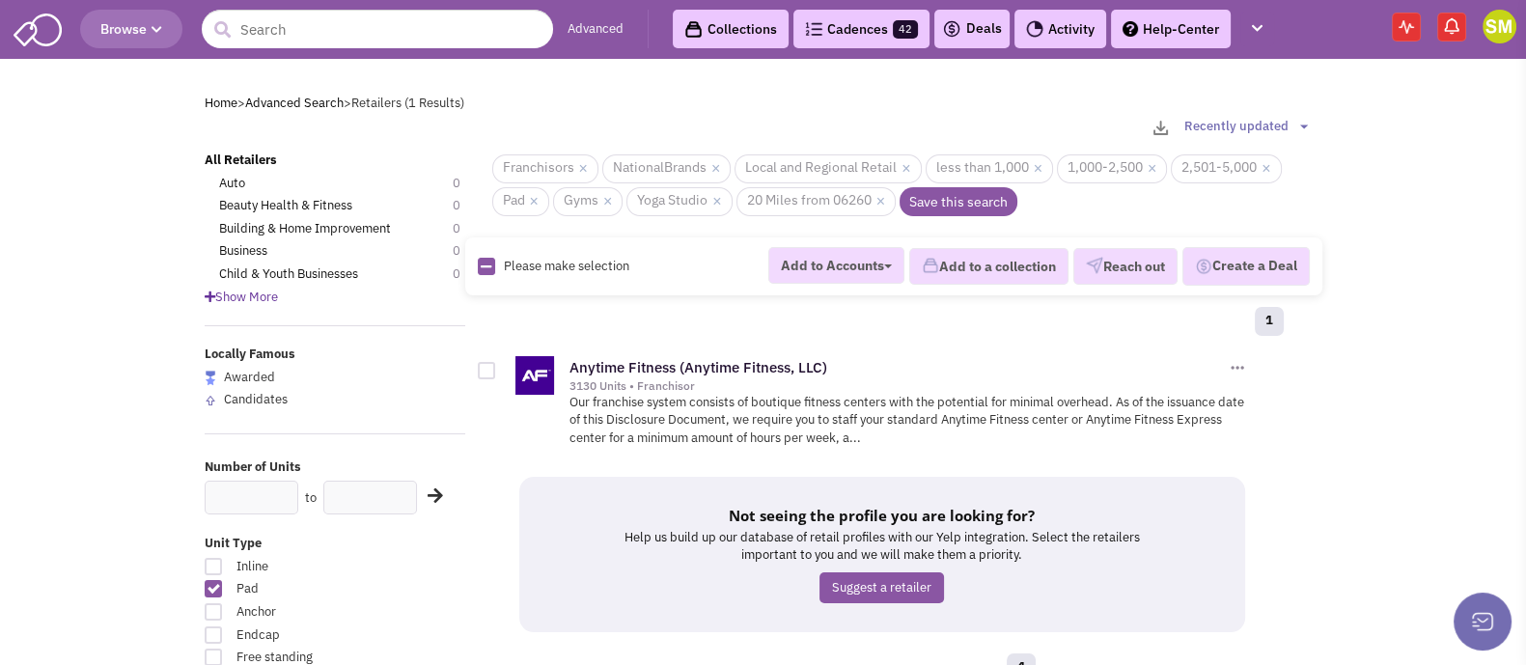
click at [721, 200] on link "×" at bounding box center [716, 201] width 9 height 17
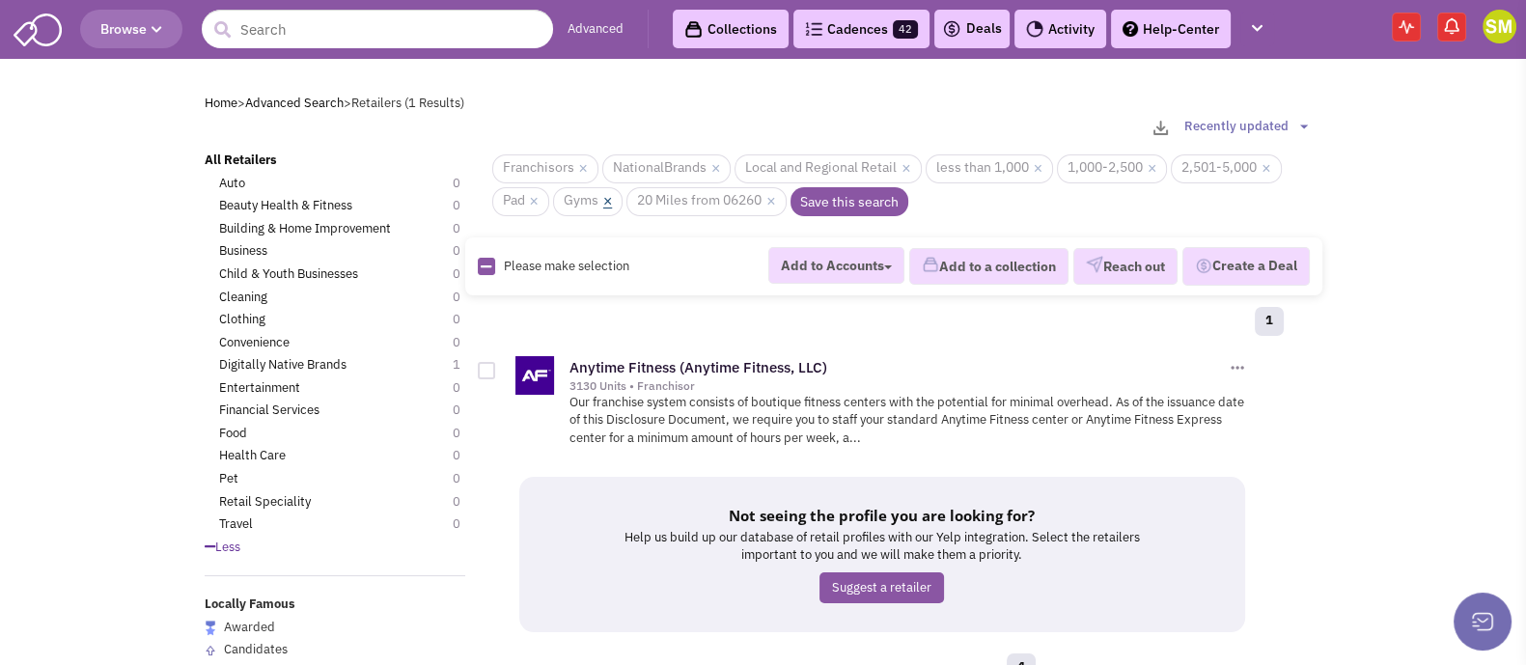
click at [610, 203] on link "×" at bounding box center [607, 201] width 9 height 17
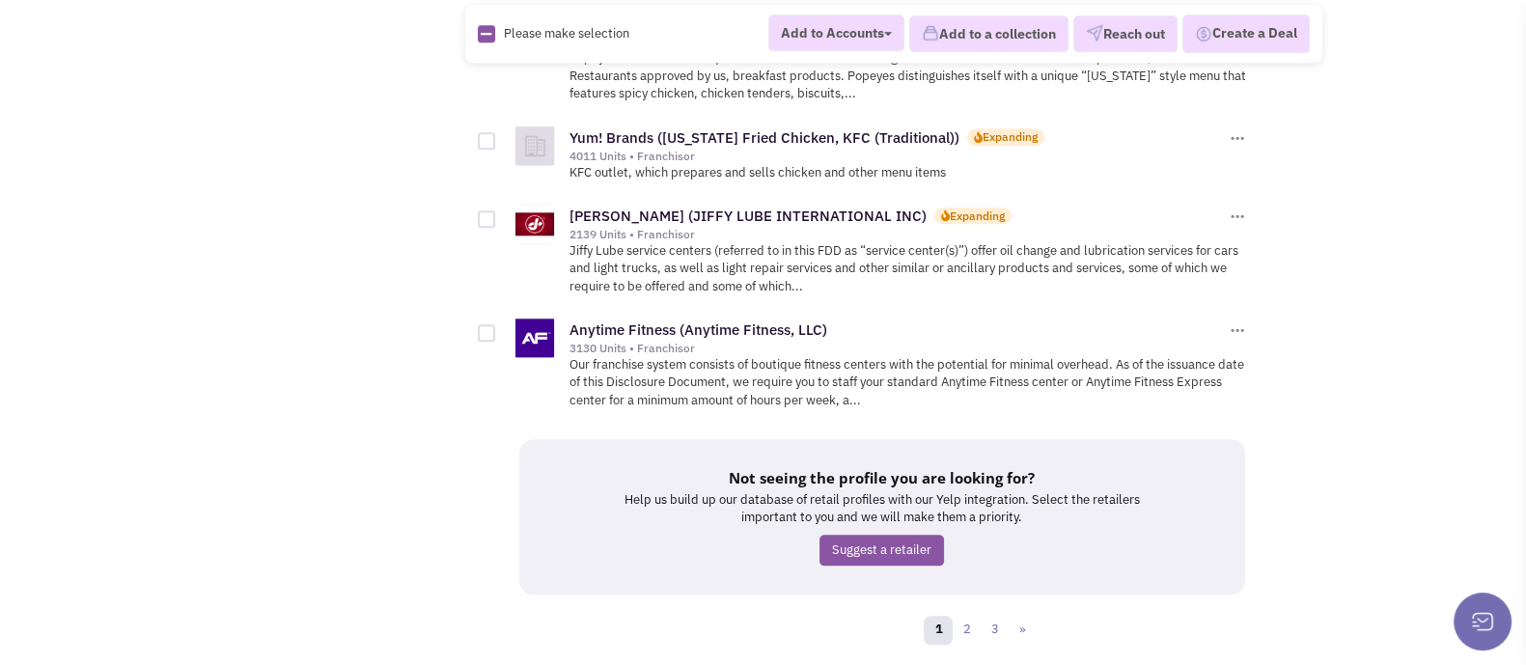
scroll to position [2719, 0]
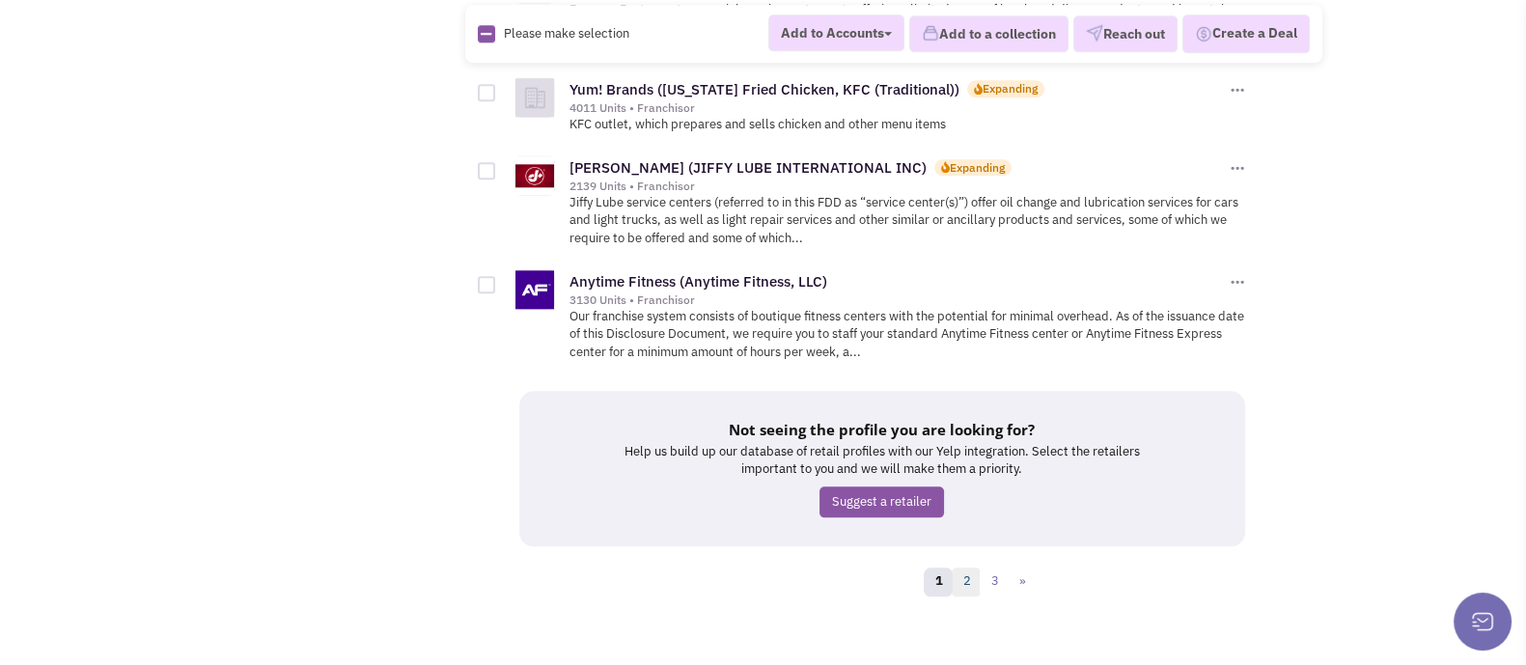
click at [960, 567] on link "2" at bounding box center [966, 581] width 29 height 29
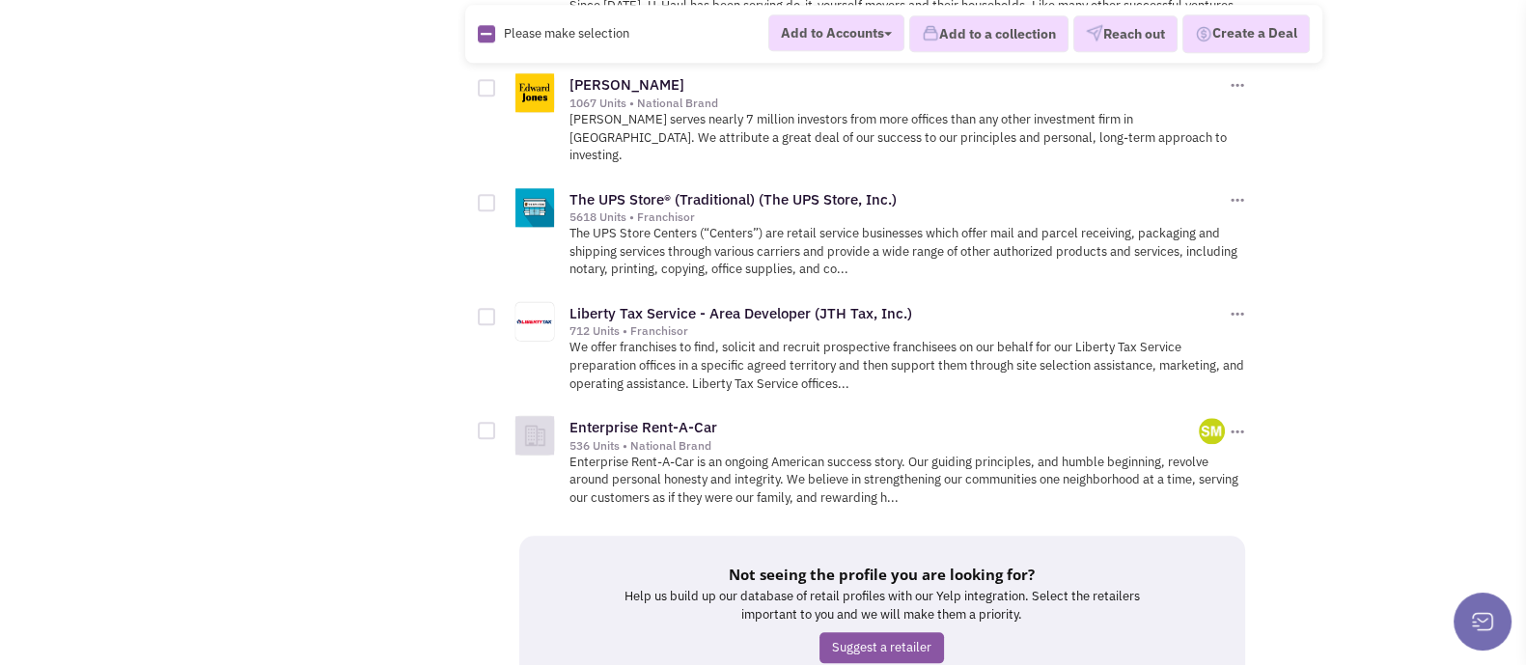
scroll to position [2726, 0]
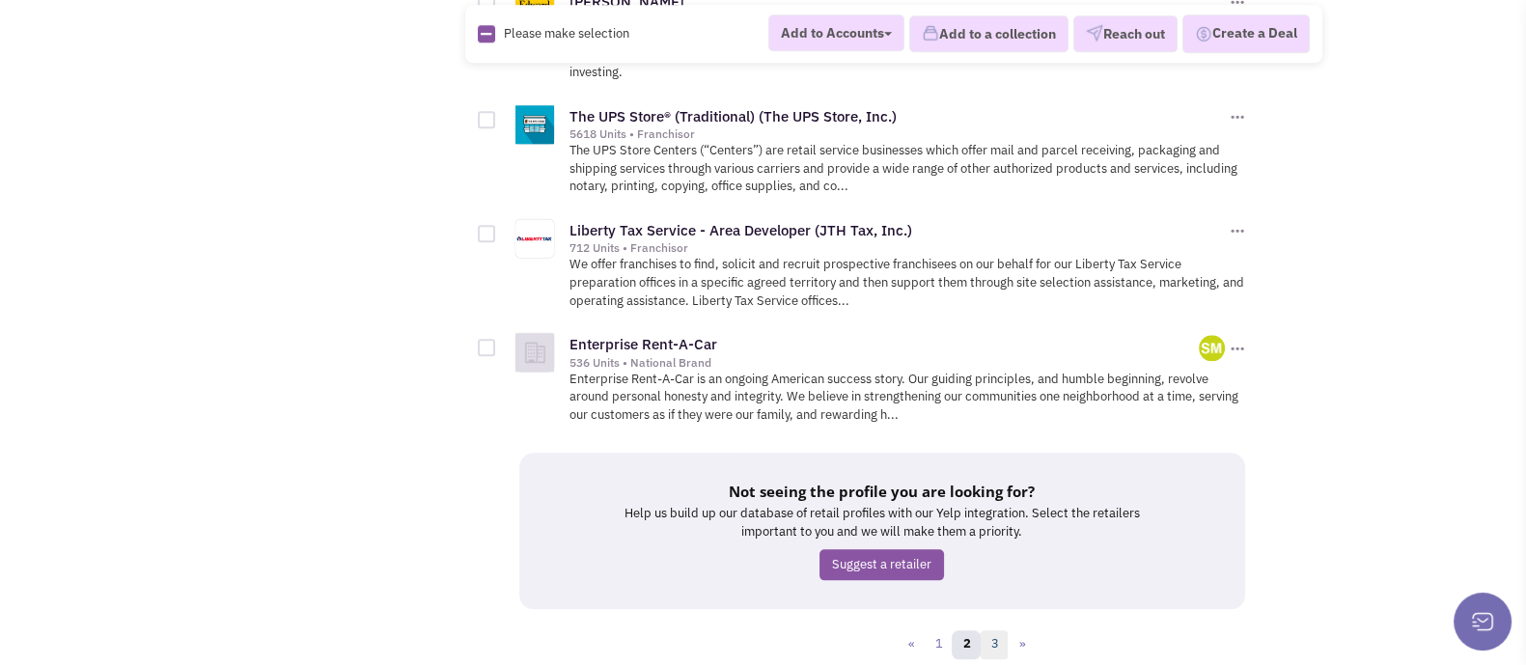
click at [994, 630] on link "3" at bounding box center [994, 644] width 29 height 29
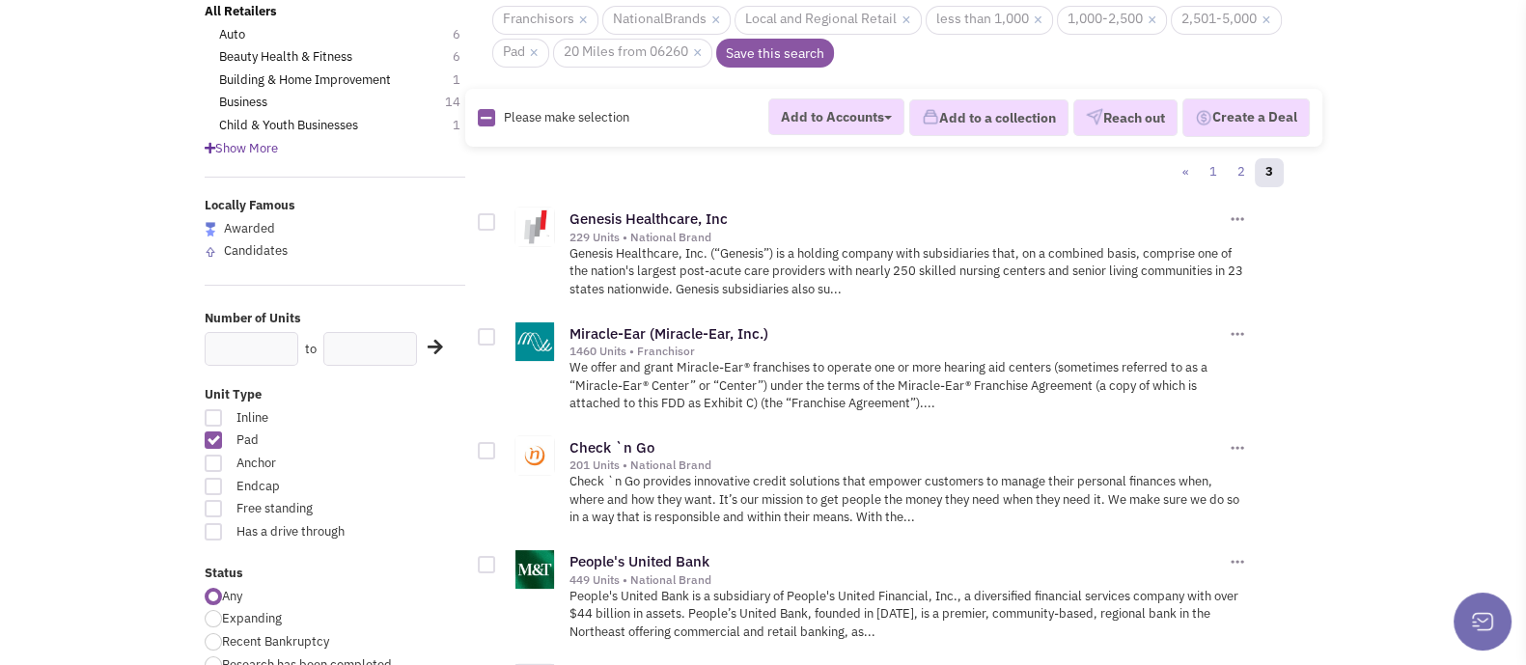
scroll to position [154, 0]
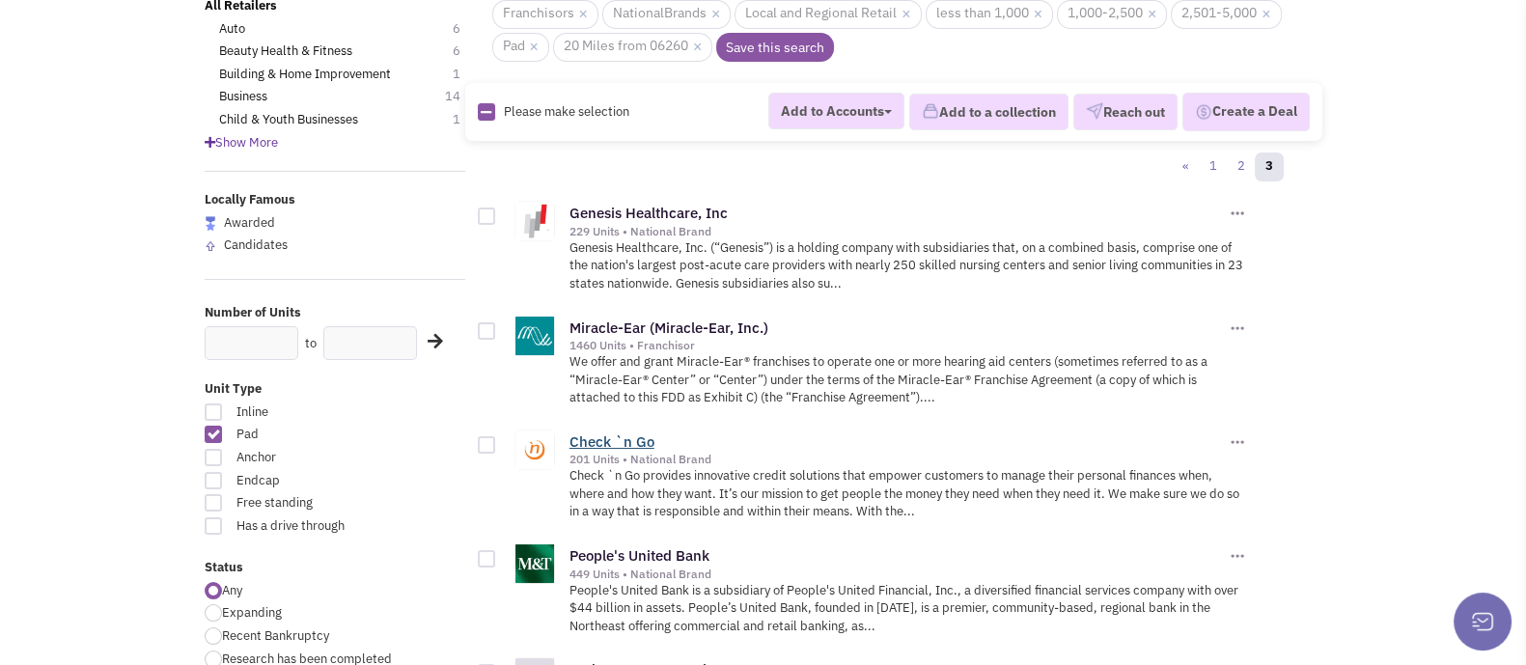
click at [639, 433] on link "Check `n Go" at bounding box center [611, 441] width 85 height 18
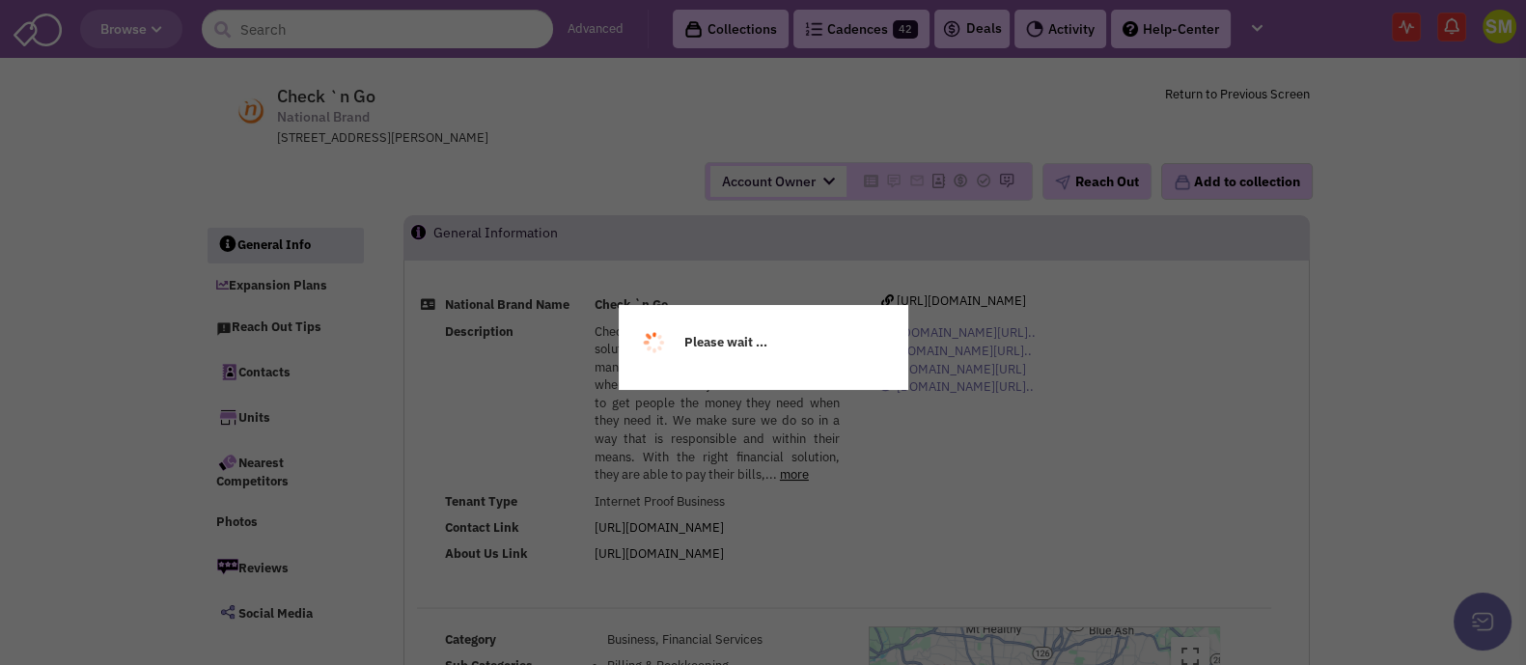
select select
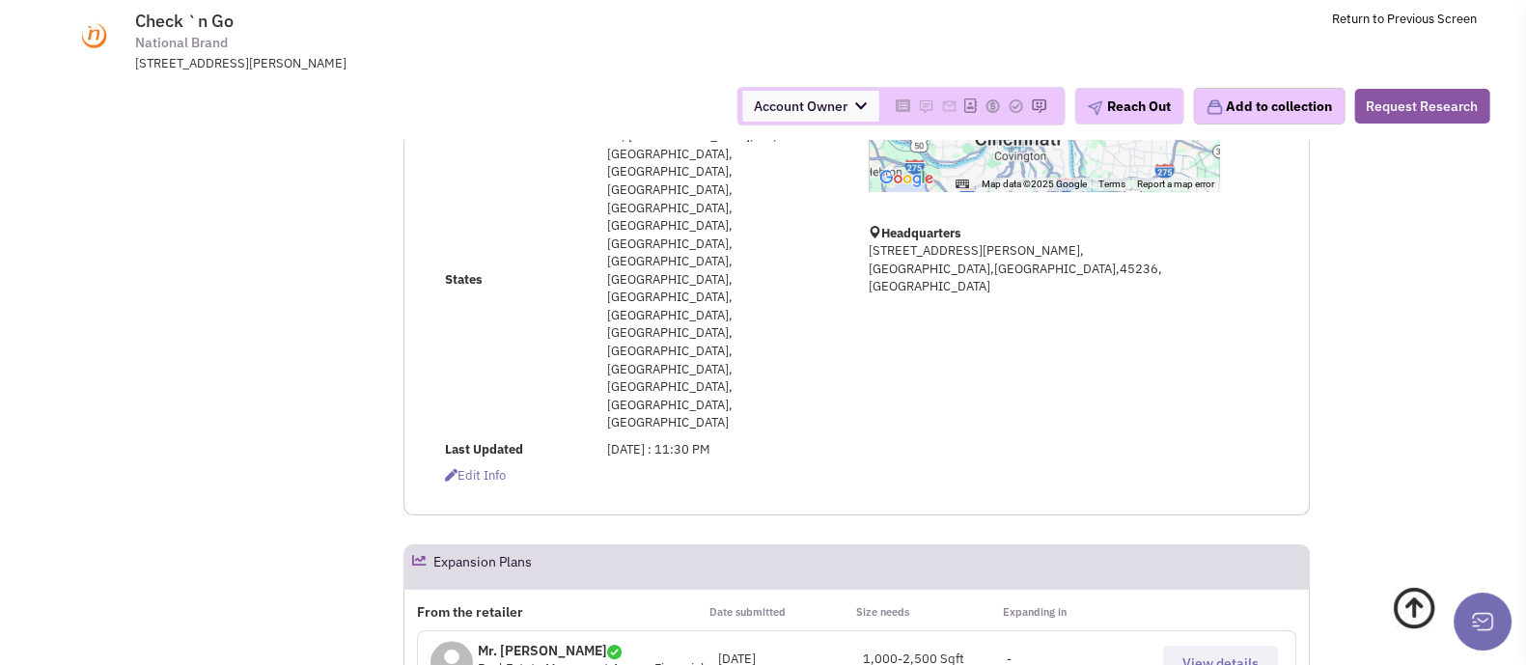
select select
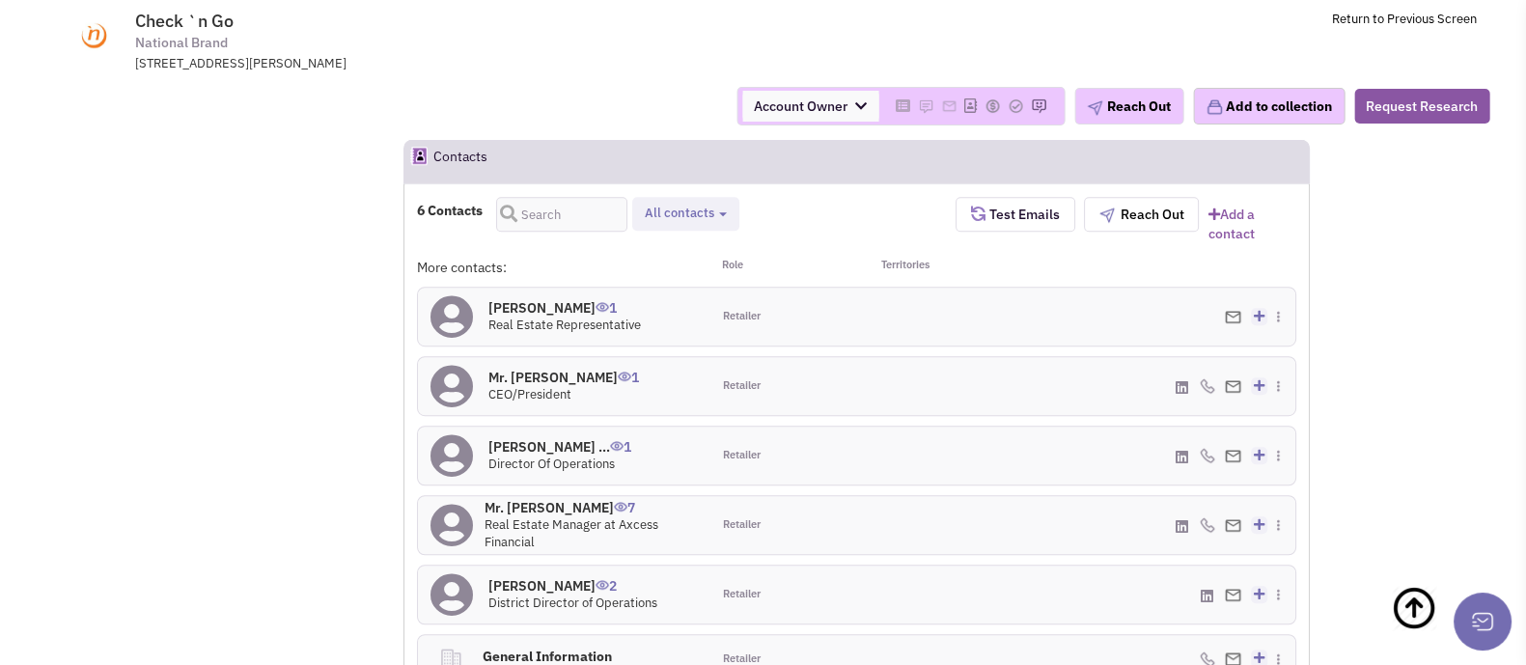
scroll to position [1572, 0]
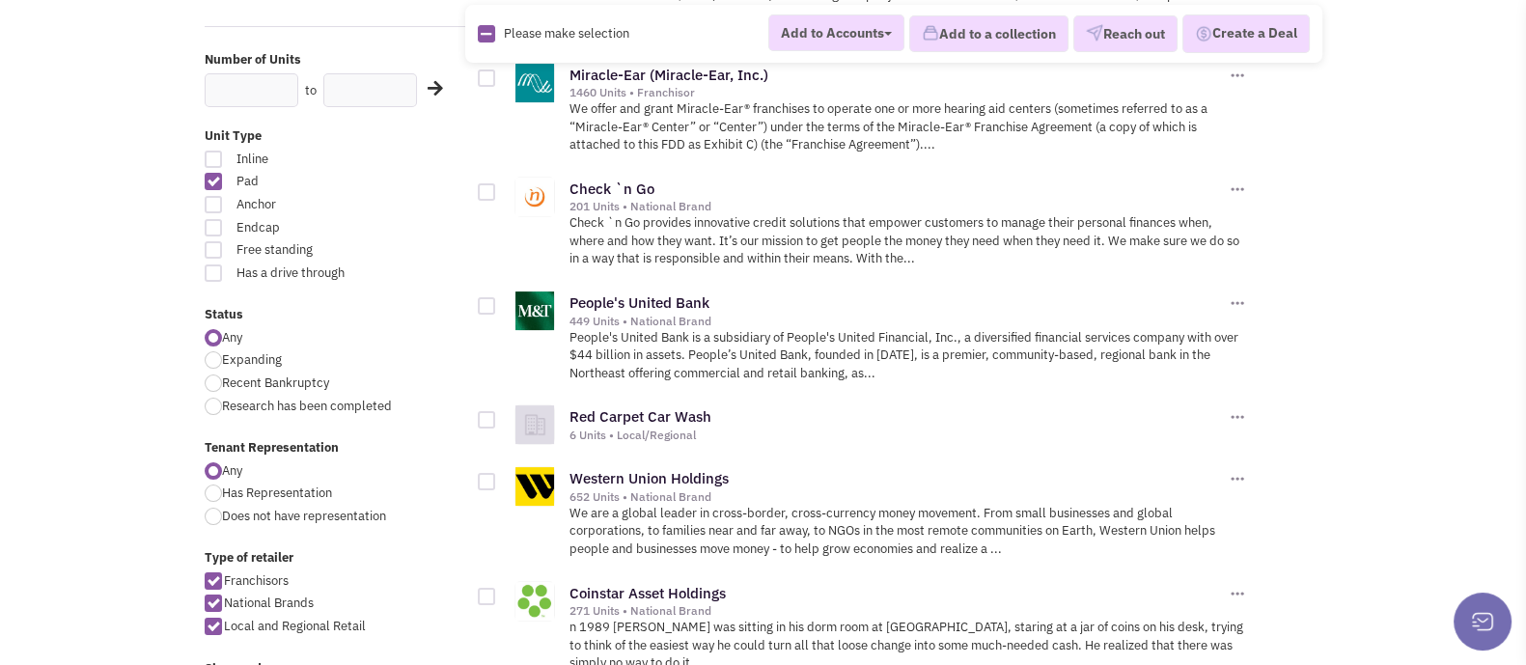
scroll to position [781, 0]
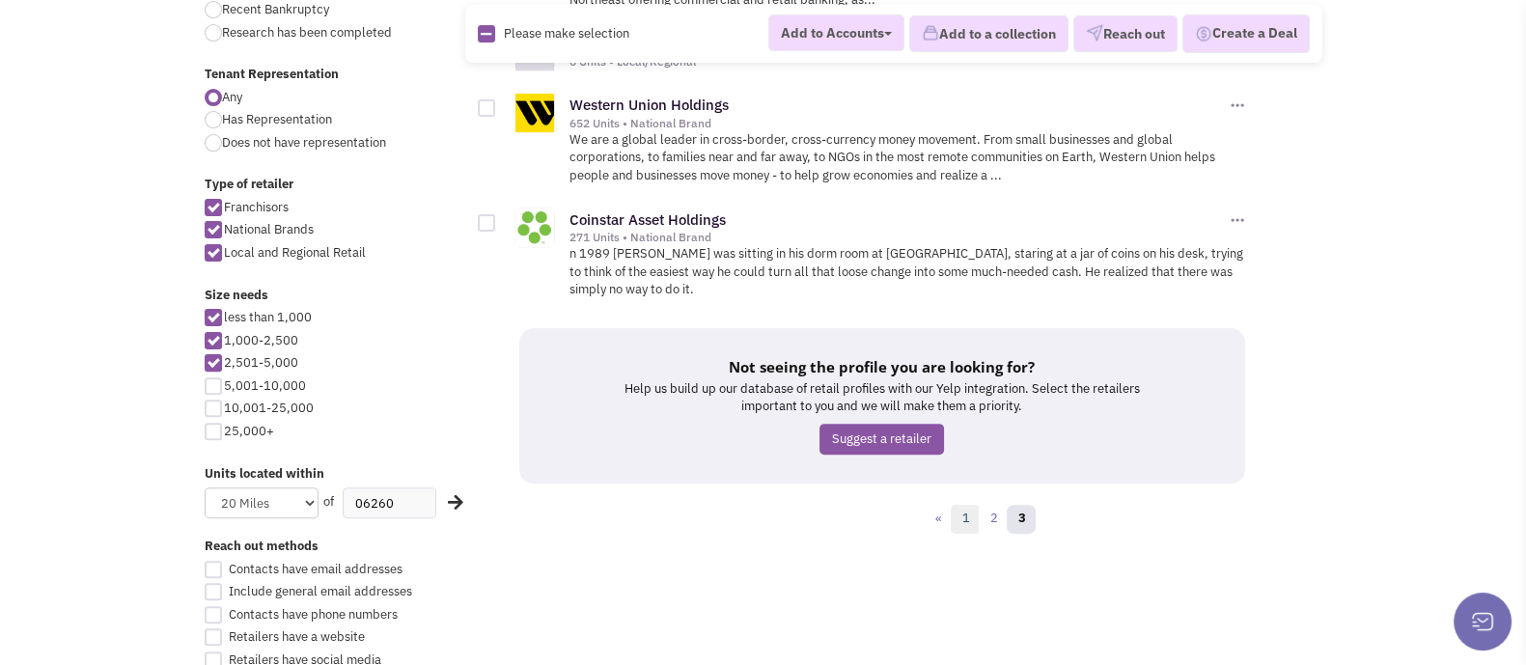
click at [968, 505] on link "1" at bounding box center [965, 519] width 29 height 29
